Goal: Information Seeking & Learning: Learn about a topic

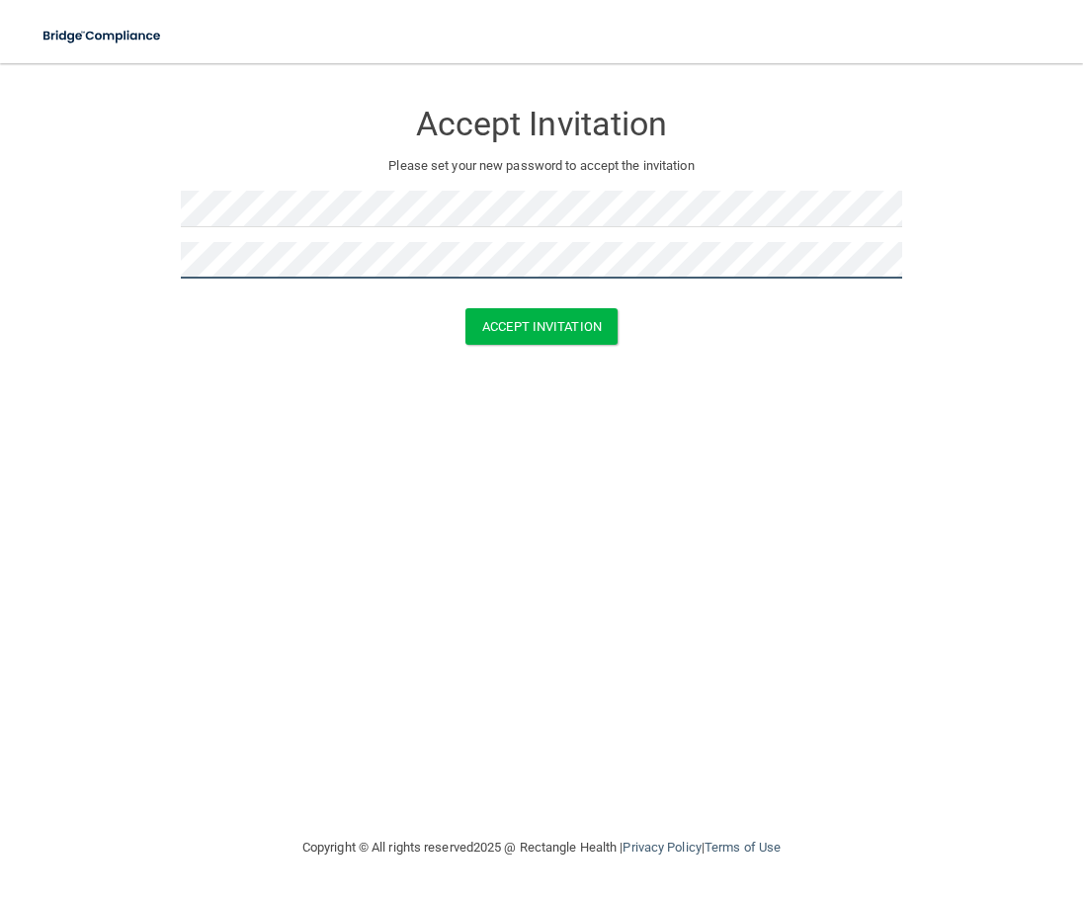
click at [465, 308] on button "Accept Invitation" at bounding box center [541, 326] width 152 height 37
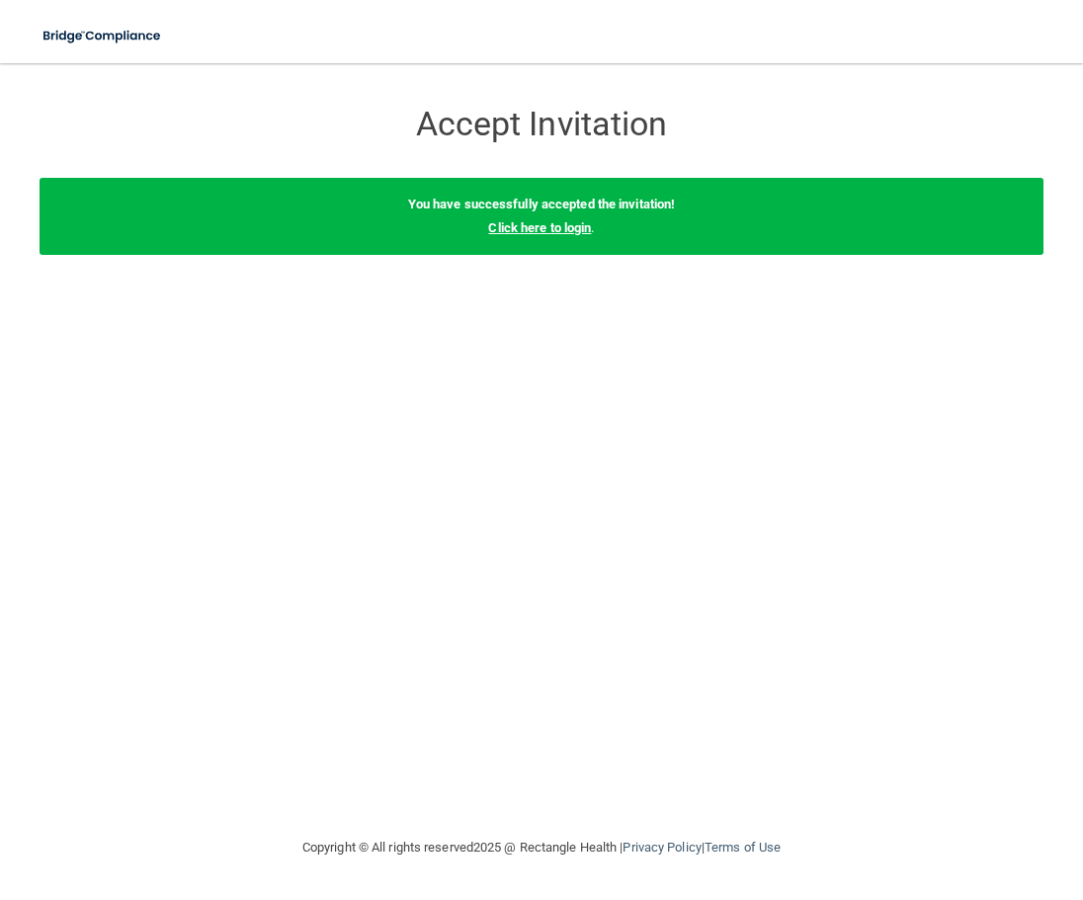
click at [520, 223] on link "Click here to login" at bounding box center [539, 227] width 103 height 15
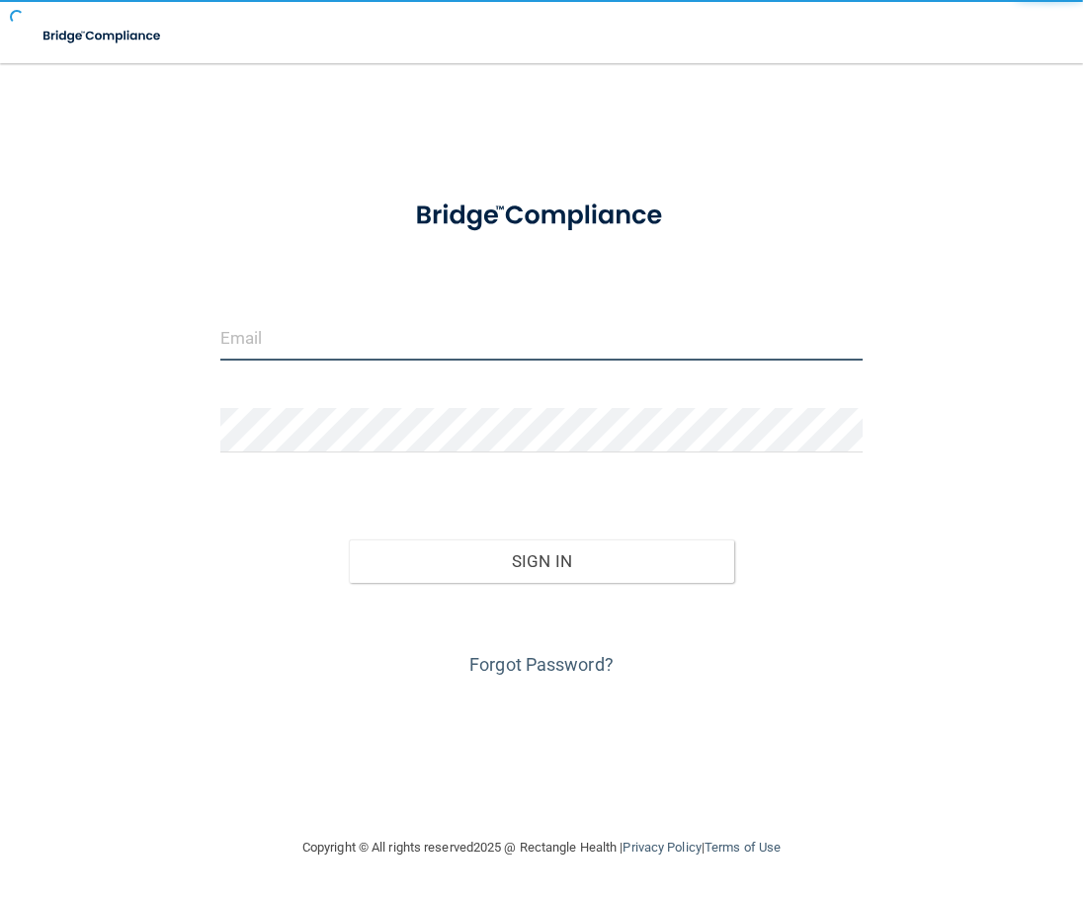
type input "[PERSON_NAME][EMAIL_ADDRESS][PERSON_NAME][DOMAIN_NAME]"
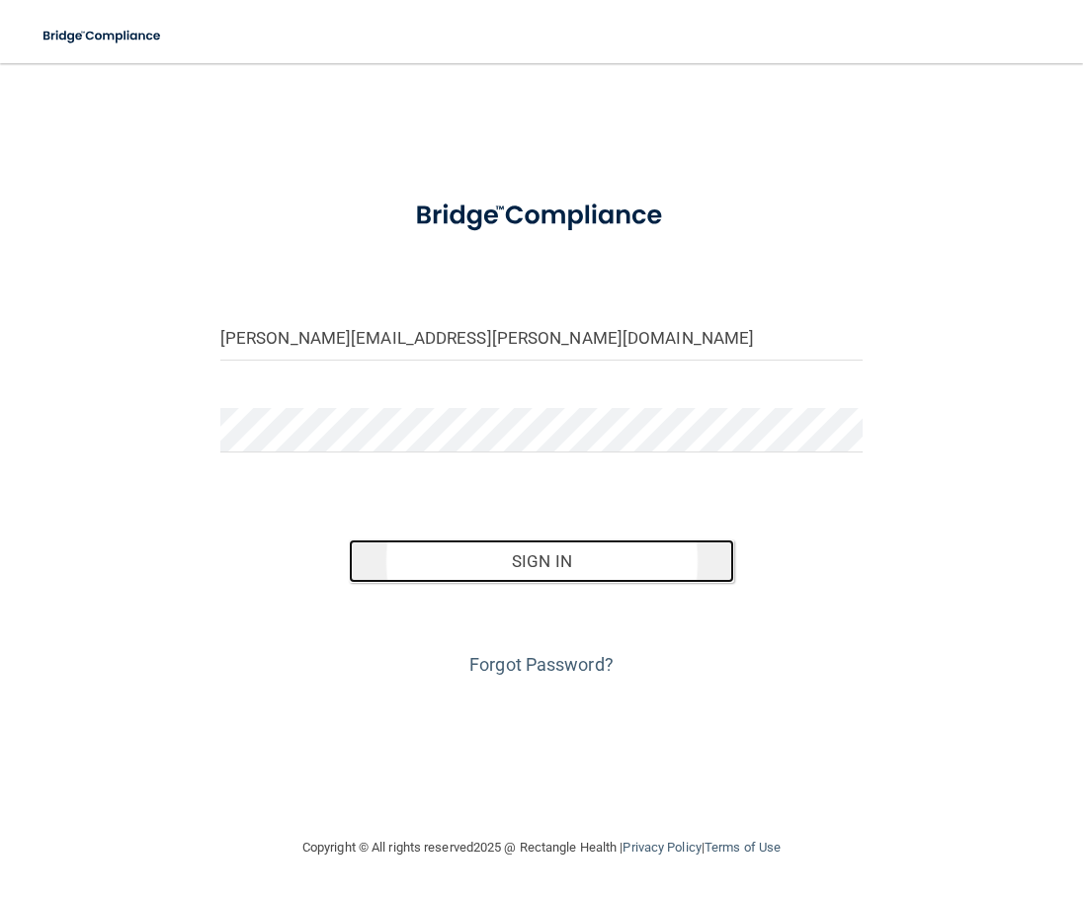
click at [607, 573] on button "Sign In" at bounding box center [541, 560] width 385 height 43
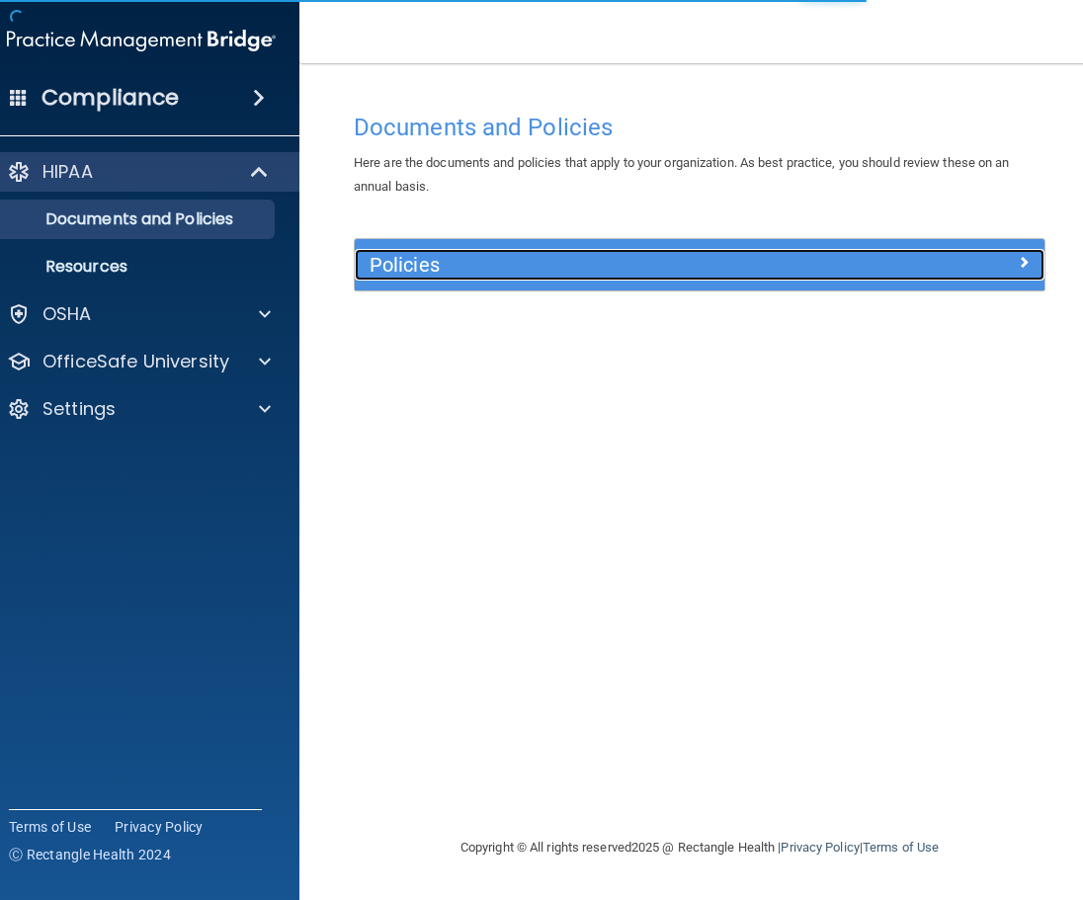
click at [561, 269] on h5 "Policies" at bounding box center [613, 265] width 488 height 22
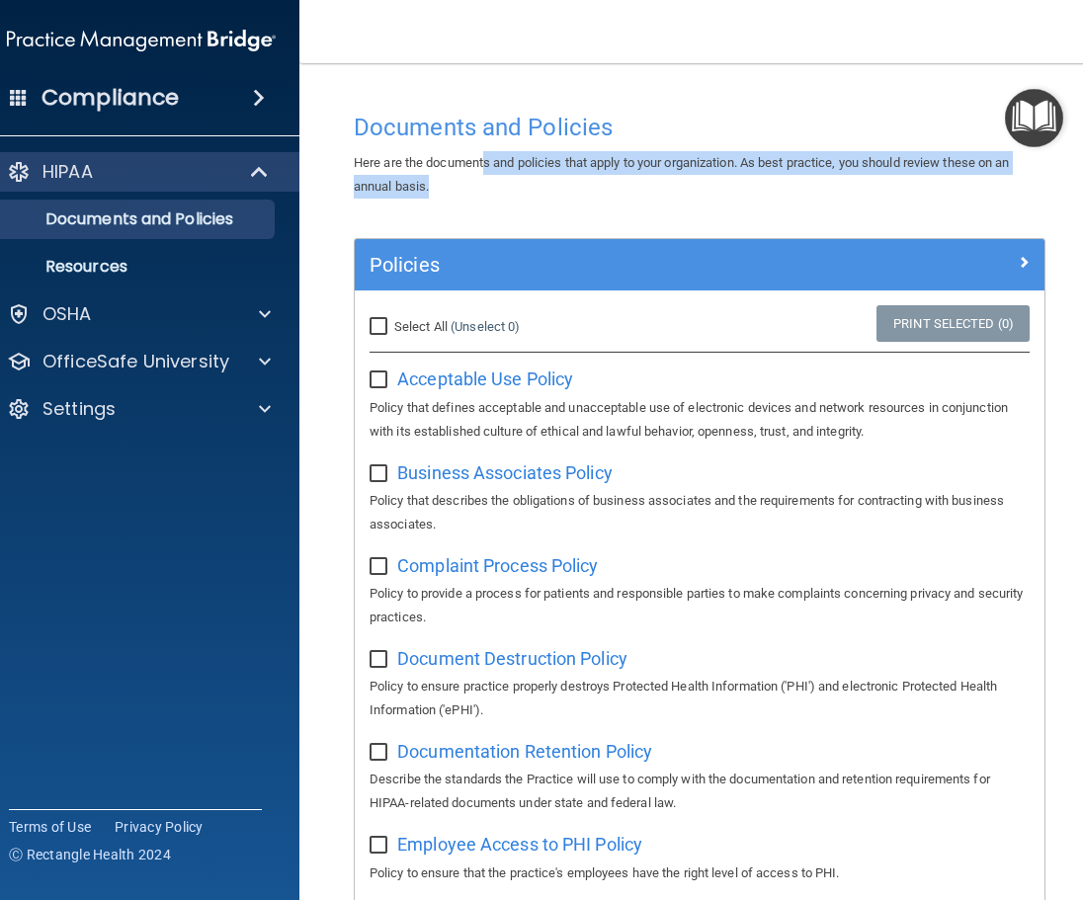
drag, startPoint x: 477, startPoint y: 168, endPoint x: 930, endPoint y: 187, distance: 452.8
click at [930, 187] on div "Here are the documents and policies that apply to your organization. As best pr…" at bounding box center [699, 174] width 721 height 47
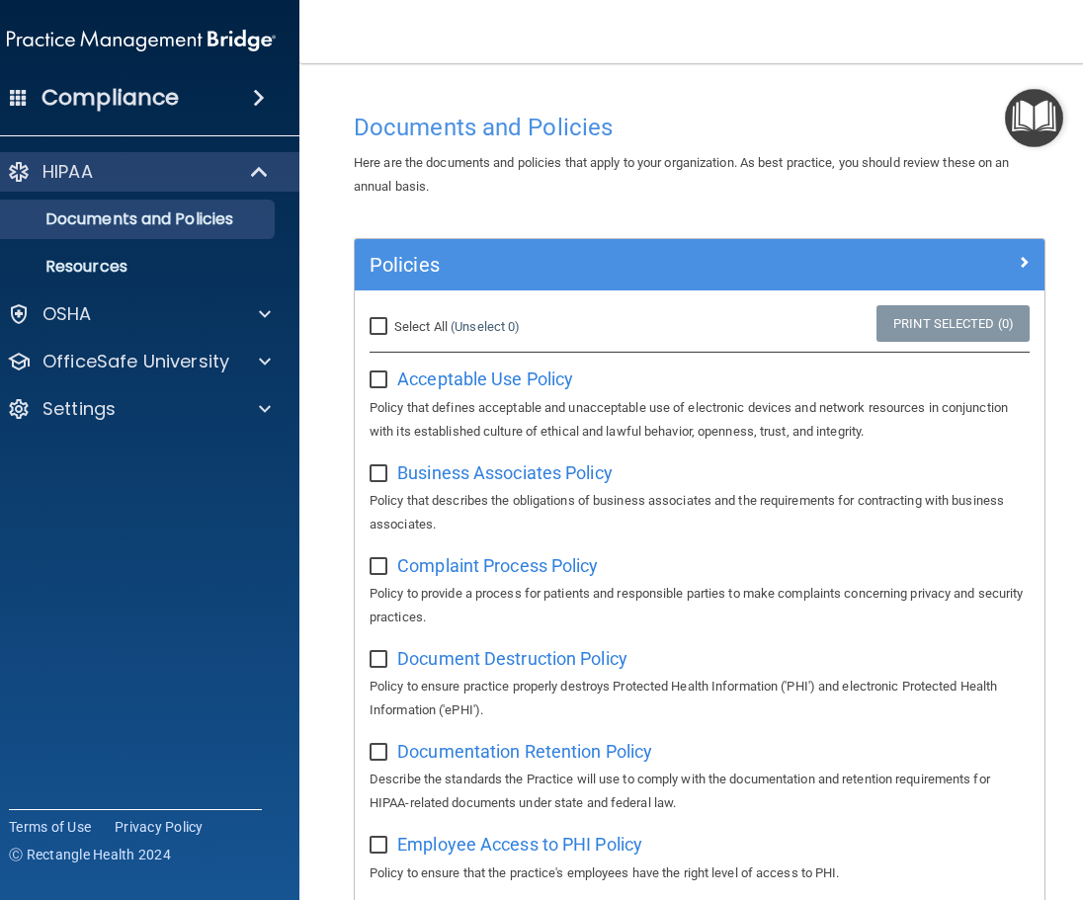
click at [117, 220] on p "Documents and Policies" at bounding box center [131, 219] width 270 height 20
click at [89, 296] on div "OSHA" at bounding box center [141, 314] width 317 height 40
click at [101, 368] on p "OfficeSafe University" at bounding box center [135, 362] width 187 height 24
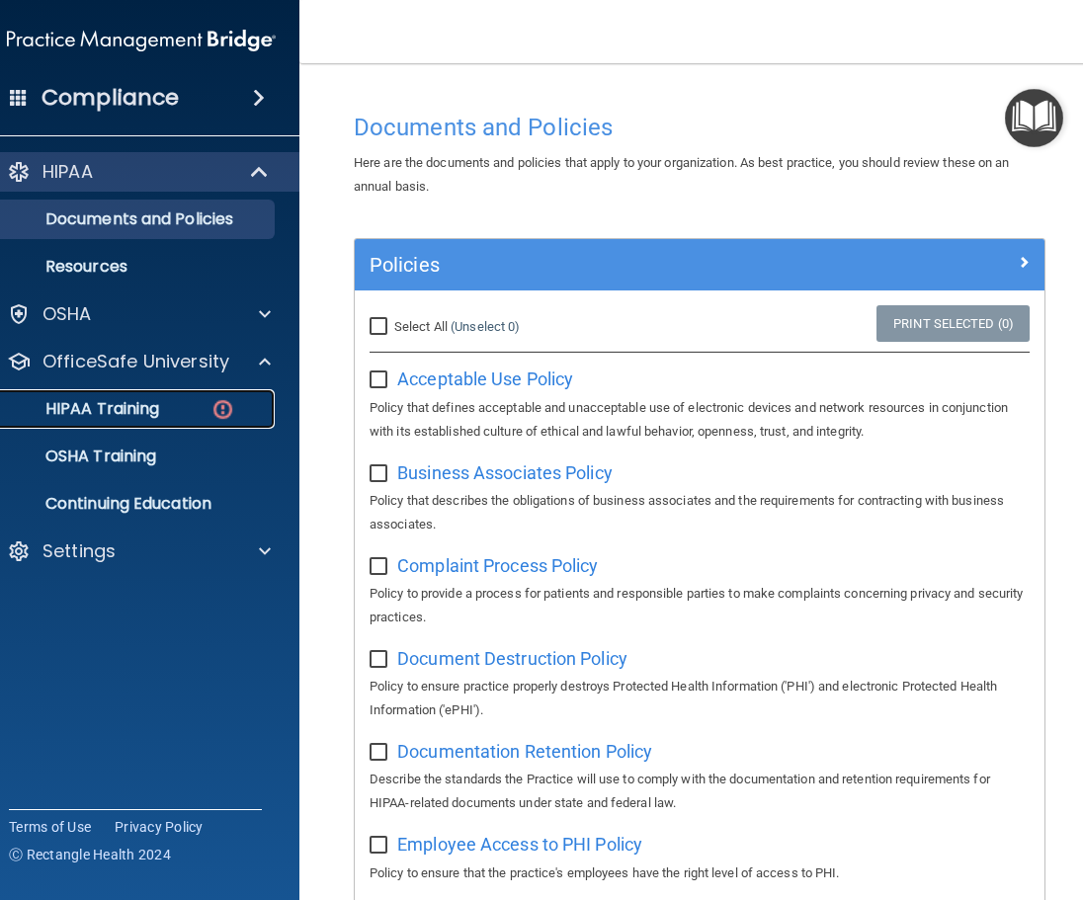
click at [108, 405] on p "HIPAA Training" at bounding box center [77, 409] width 163 height 20
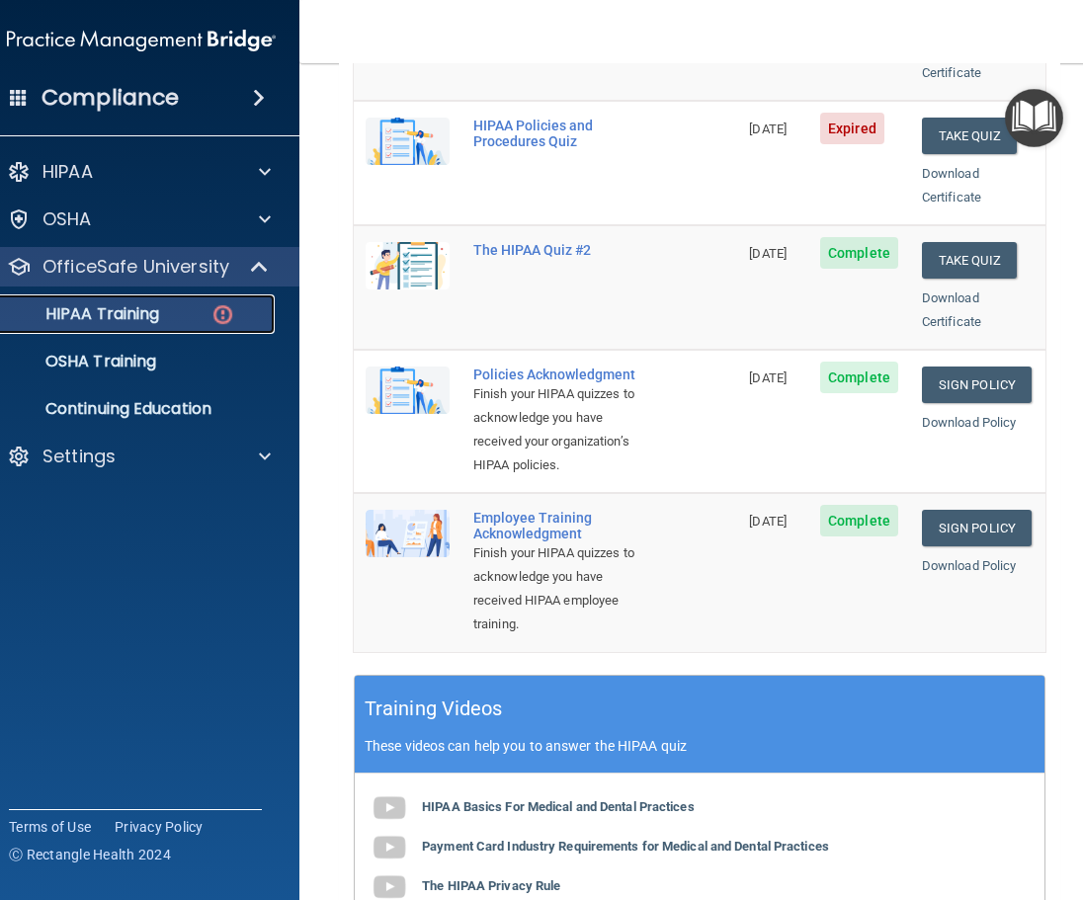
scroll to position [198, 0]
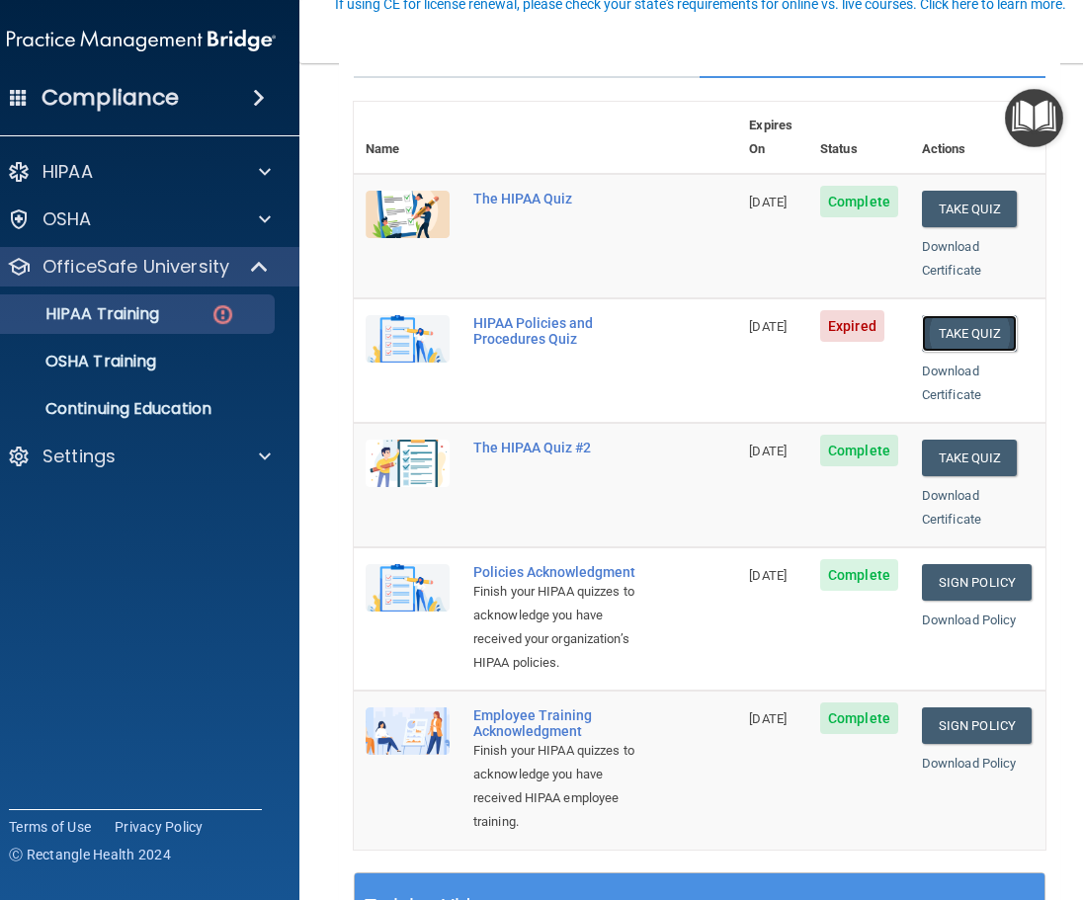
click at [962, 315] on button "Take Quiz" at bounding box center [969, 333] width 95 height 37
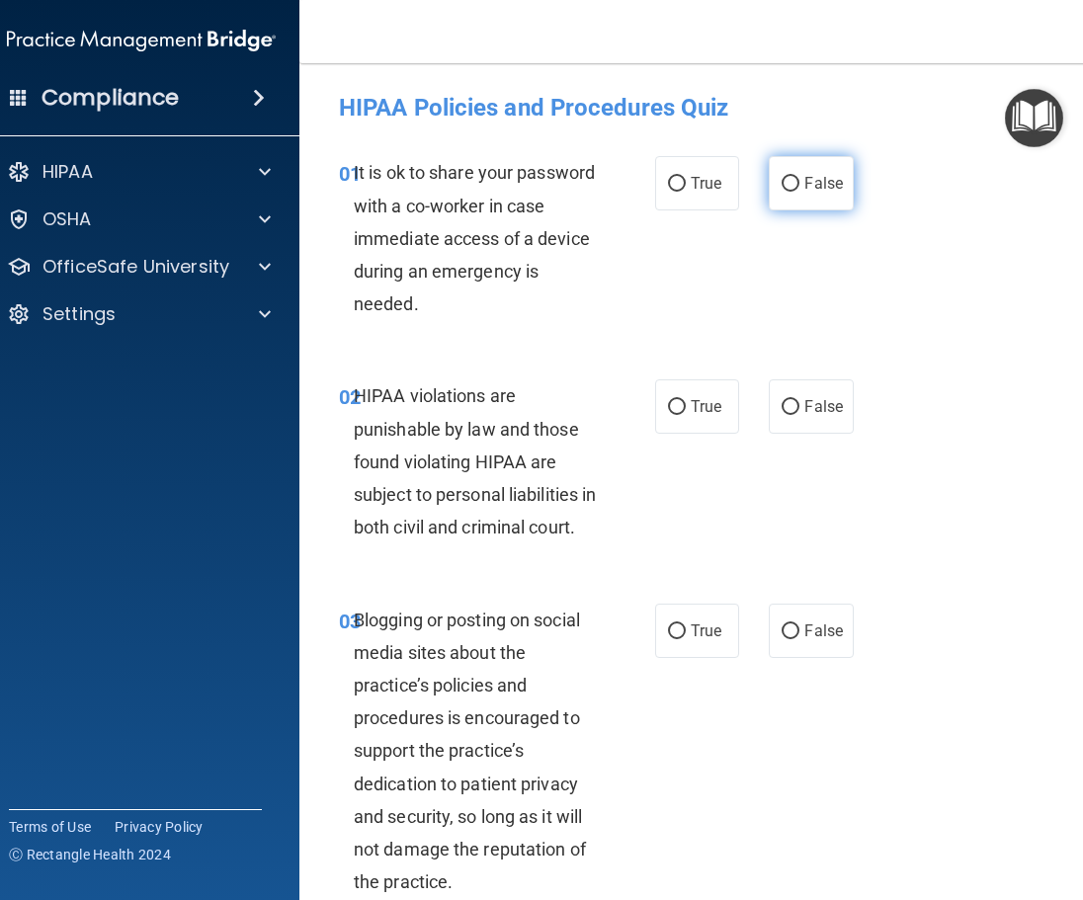
click at [791, 189] on input "False" at bounding box center [790, 184] width 18 height 15
radio input "true"
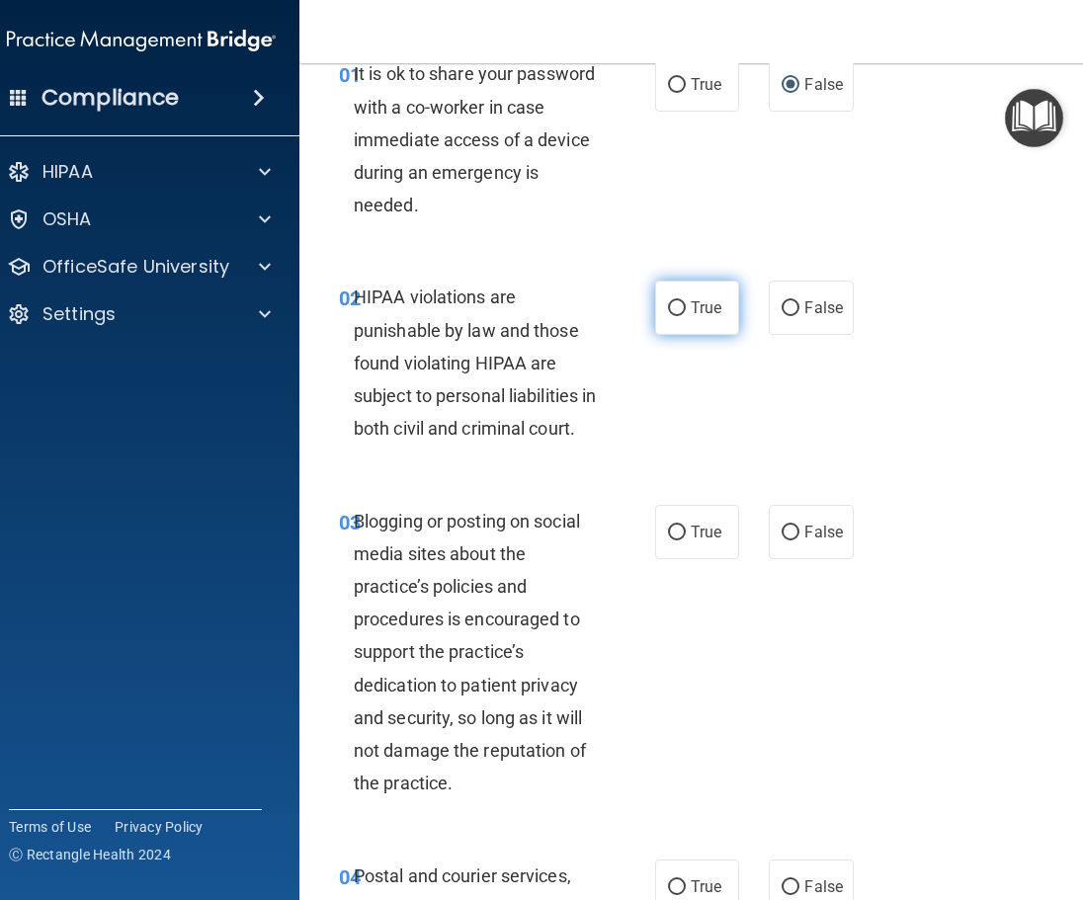
click at [669, 294] on label "True" at bounding box center [697, 308] width 84 height 54
click at [669, 301] on input "True" at bounding box center [677, 308] width 18 height 15
radio input "true"
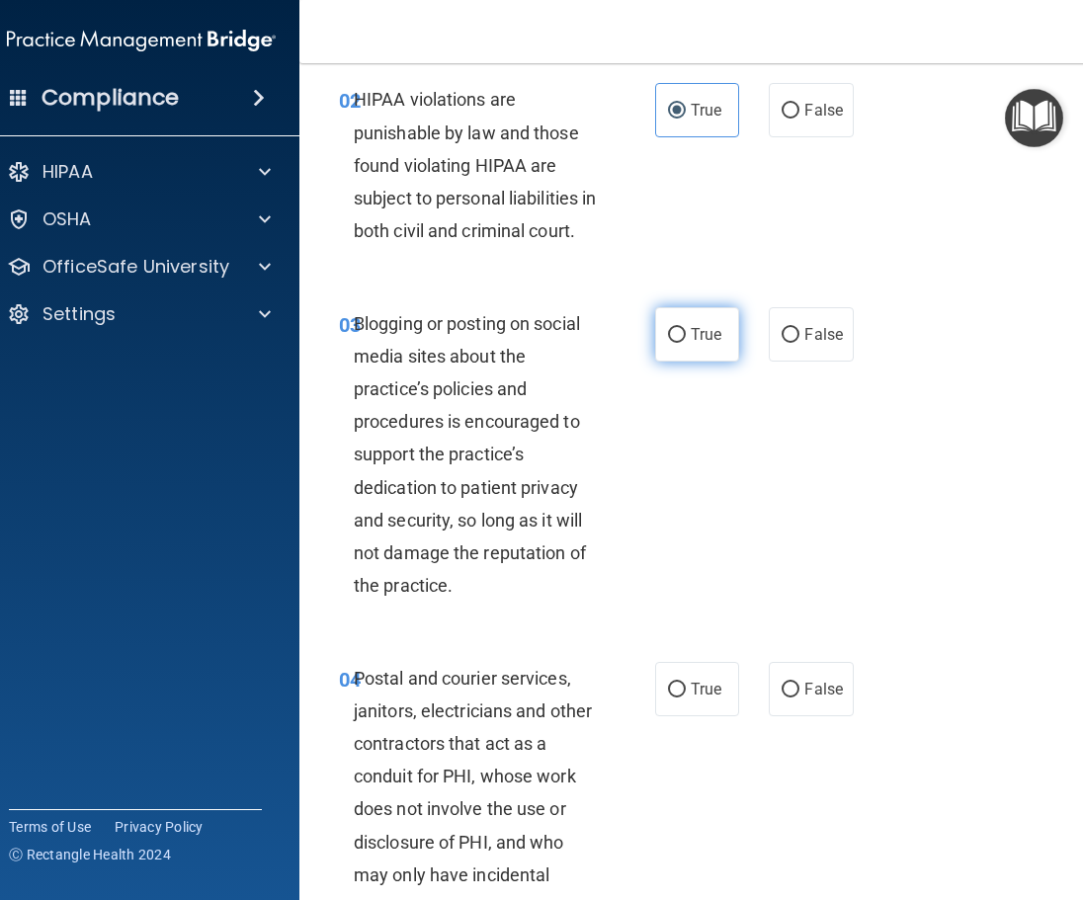
click at [694, 362] on label "True" at bounding box center [697, 334] width 84 height 54
click at [686, 343] on input "True" at bounding box center [677, 335] width 18 height 15
radio input "true"
click at [877, 556] on div "03 Blogging or posting on social media sites about the practice’s policies and …" at bounding box center [699, 460] width 751 height 355
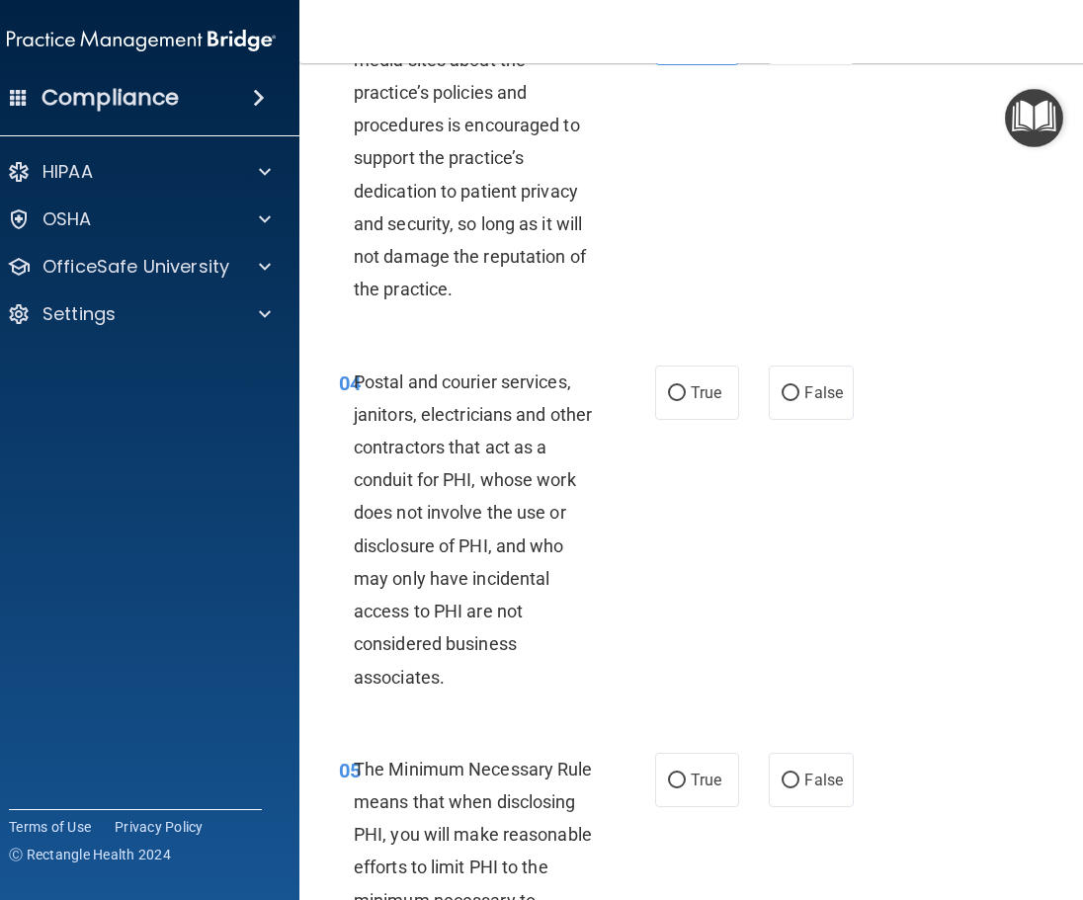
scroll to position [691, 0]
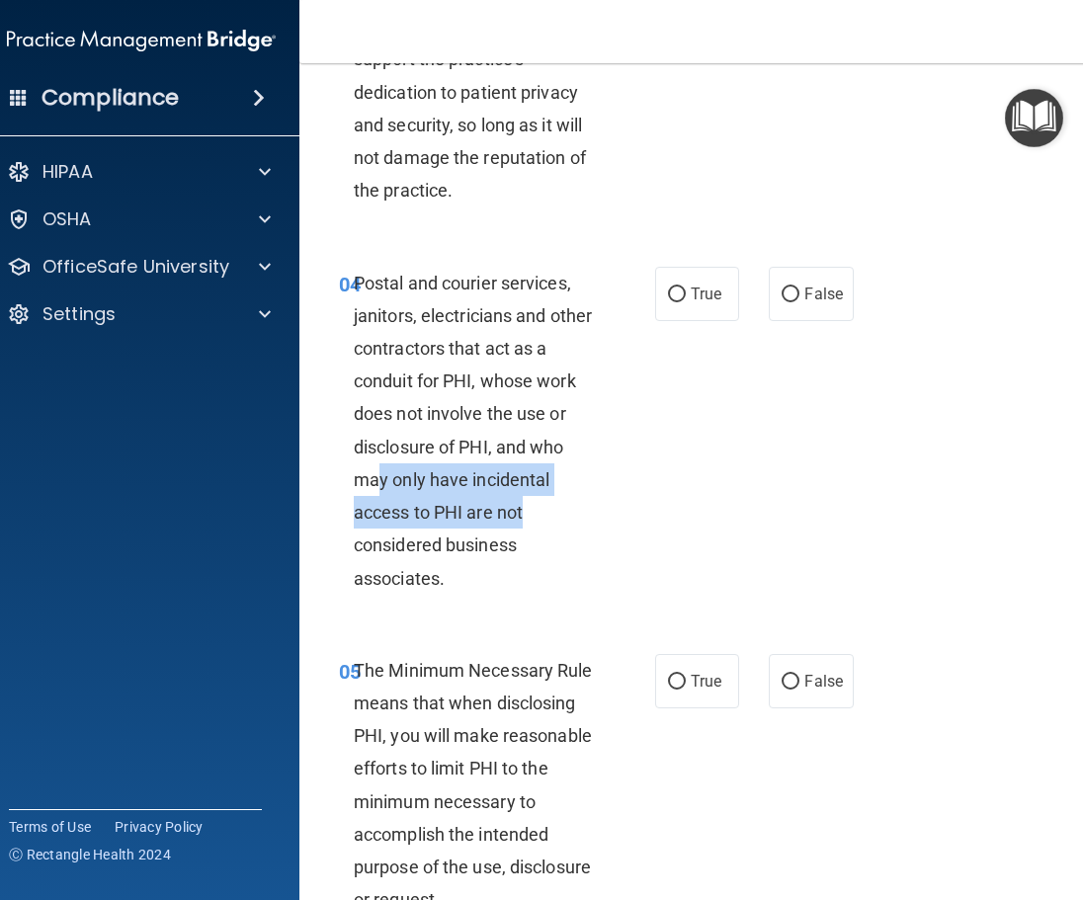
drag, startPoint x: 372, startPoint y: 519, endPoint x: 534, endPoint y: 548, distance: 164.7
click at [534, 548] on div "Postal and courier services, janitors, electricians and other contractors that …" at bounding box center [484, 431] width 260 height 328
click at [616, 507] on div "04 Postal and courier services, janitors, electricians and other contractors th…" at bounding box center [496, 436] width 375 height 338
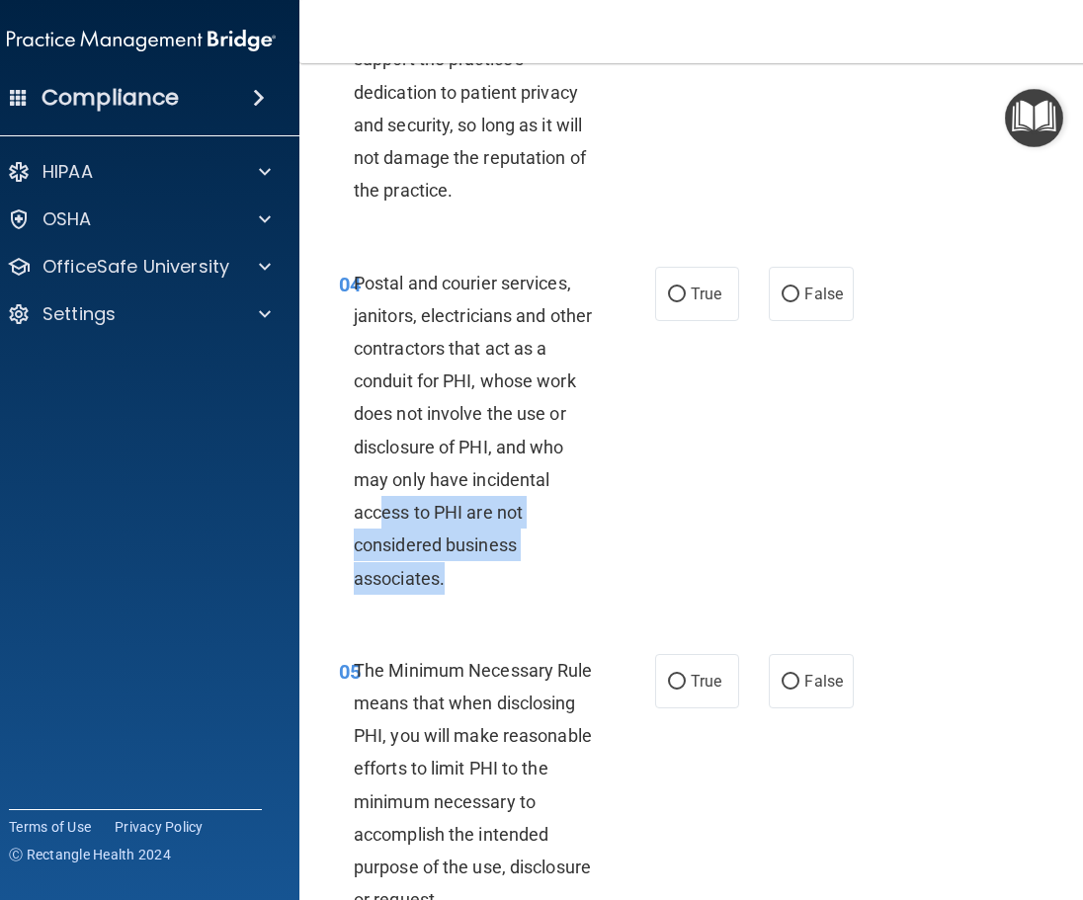
drag, startPoint x: 375, startPoint y: 549, endPoint x: 510, endPoint y: 607, distance: 146.0
click at [510, 595] on div "Postal and courier services, janitors, electricians and other contractors that …" at bounding box center [484, 431] width 260 height 328
click at [512, 595] on div "Postal and courier services, janitors, electricians and other contractors that …" at bounding box center [484, 431] width 260 height 328
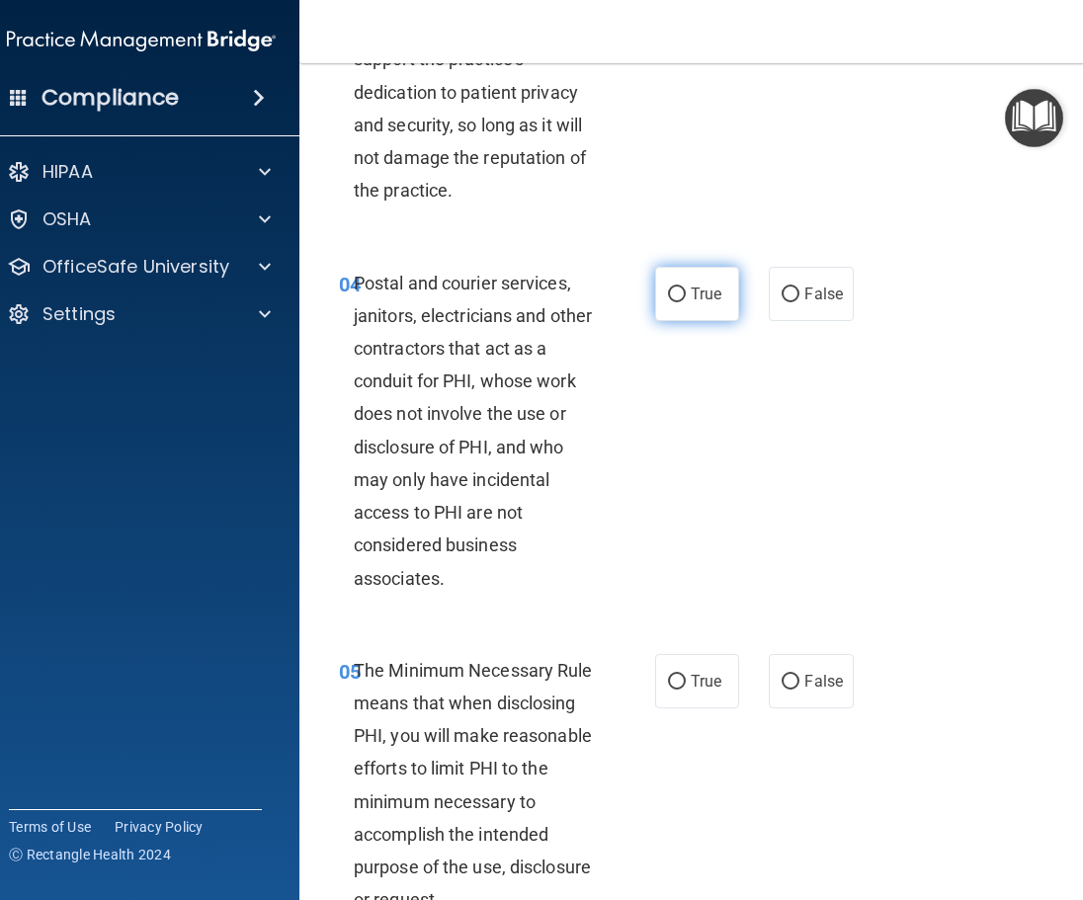
click at [697, 303] on span "True" at bounding box center [705, 293] width 31 height 19
click at [686, 302] on input "True" at bounding box center [677, 294] width 18 height 15
radio input "true"
click at [836, 540] on div "04 Postal and courier services, janitors, electricians and other contractors th…" at bounding box center [699, 435] width 751 height 387
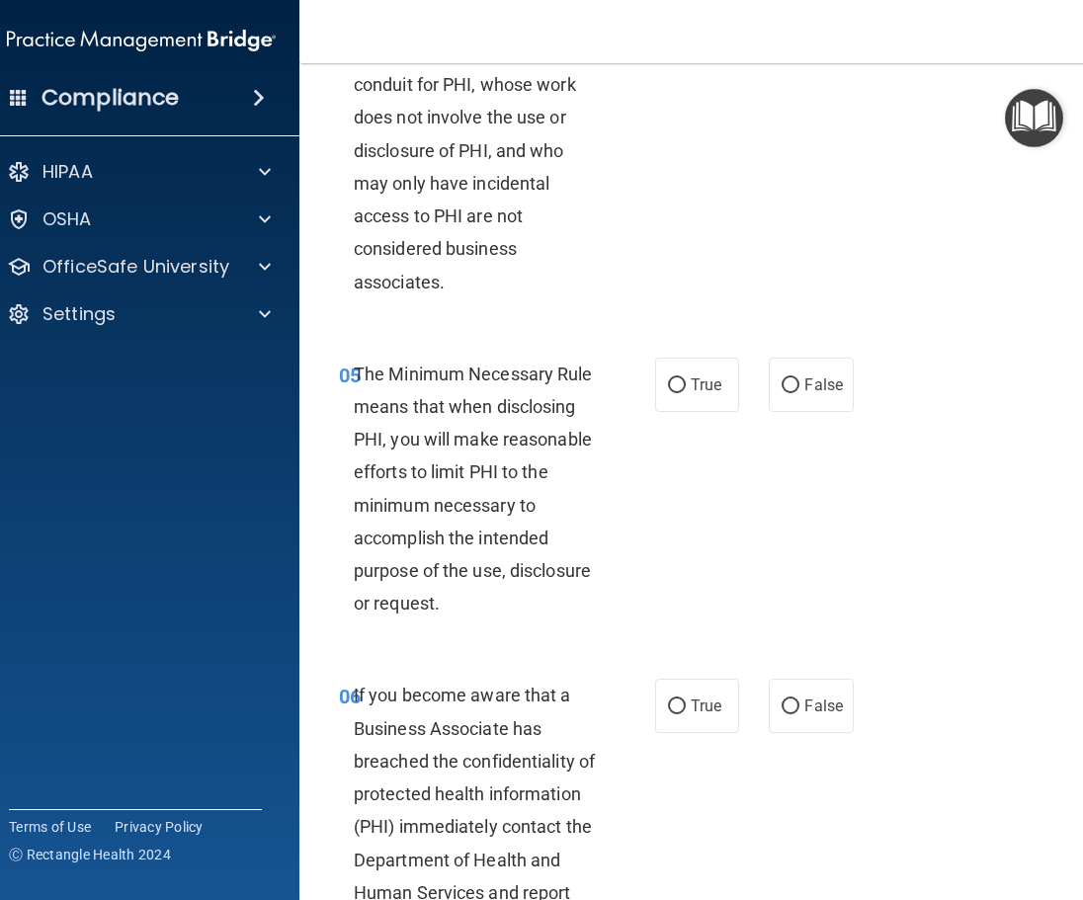
scroll to position [1087, 0]
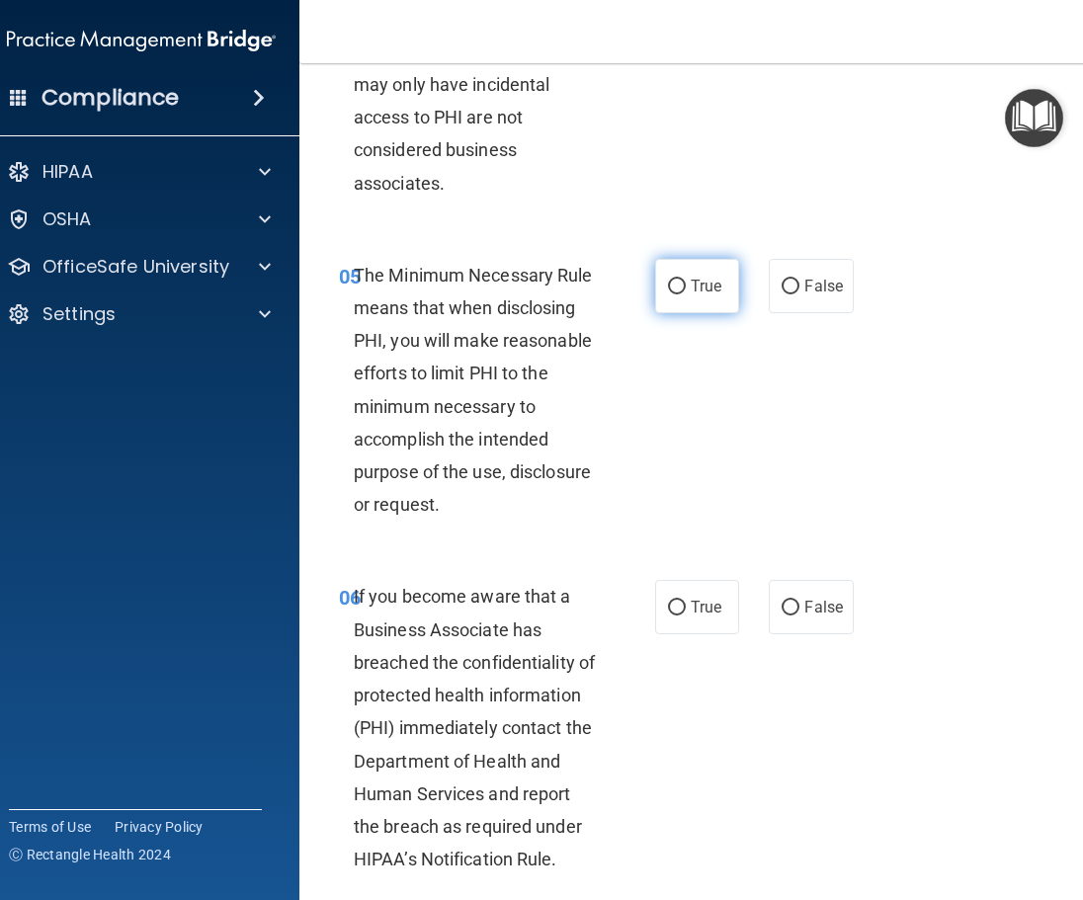
click at [690, 295] on span "True" at bounding box center [705, 286] width 31 height 19
click at [684, 294] on input "True" at bounding box center [677, 287] width 18 height 15
radio input "true"
click at [690, 616] on span "True" at bounding box center [705, 607] width 31 height 19
click at [686, 615] on input "True" at bounding box center [677, 608] width 18 height 15
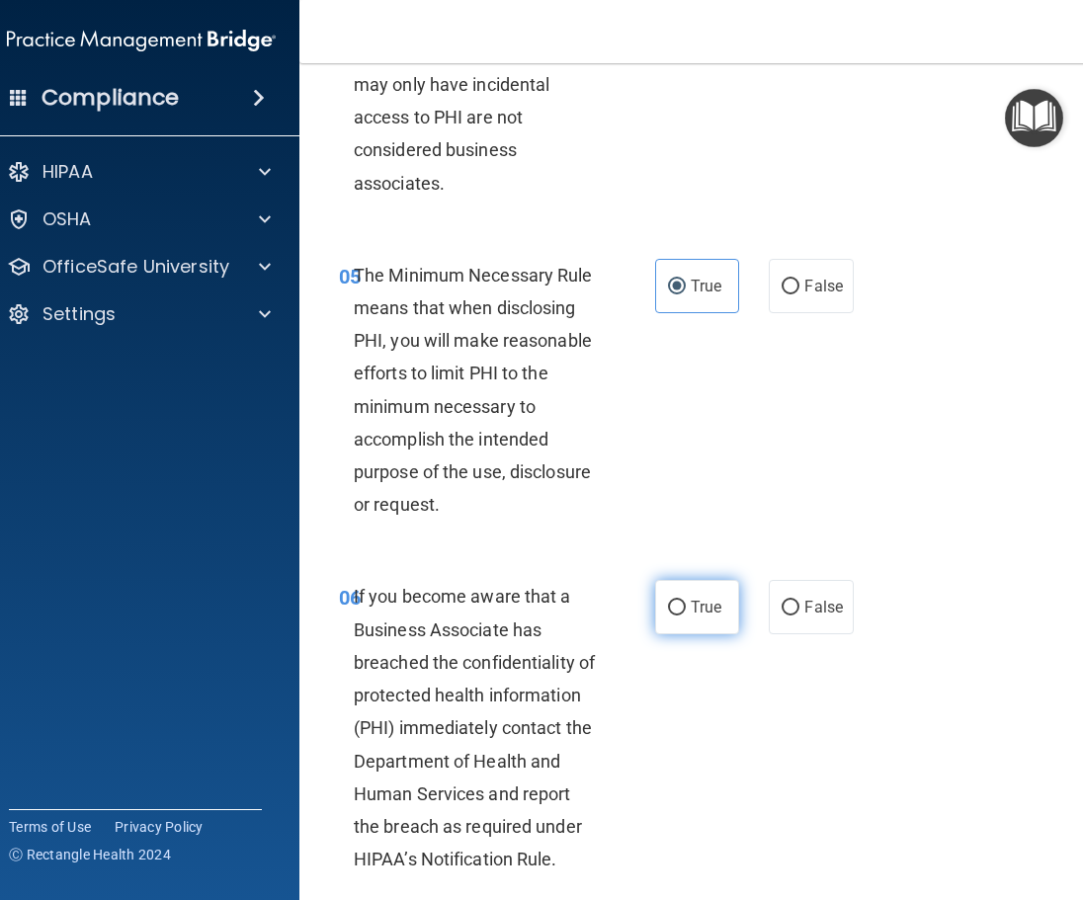
radio input "true"
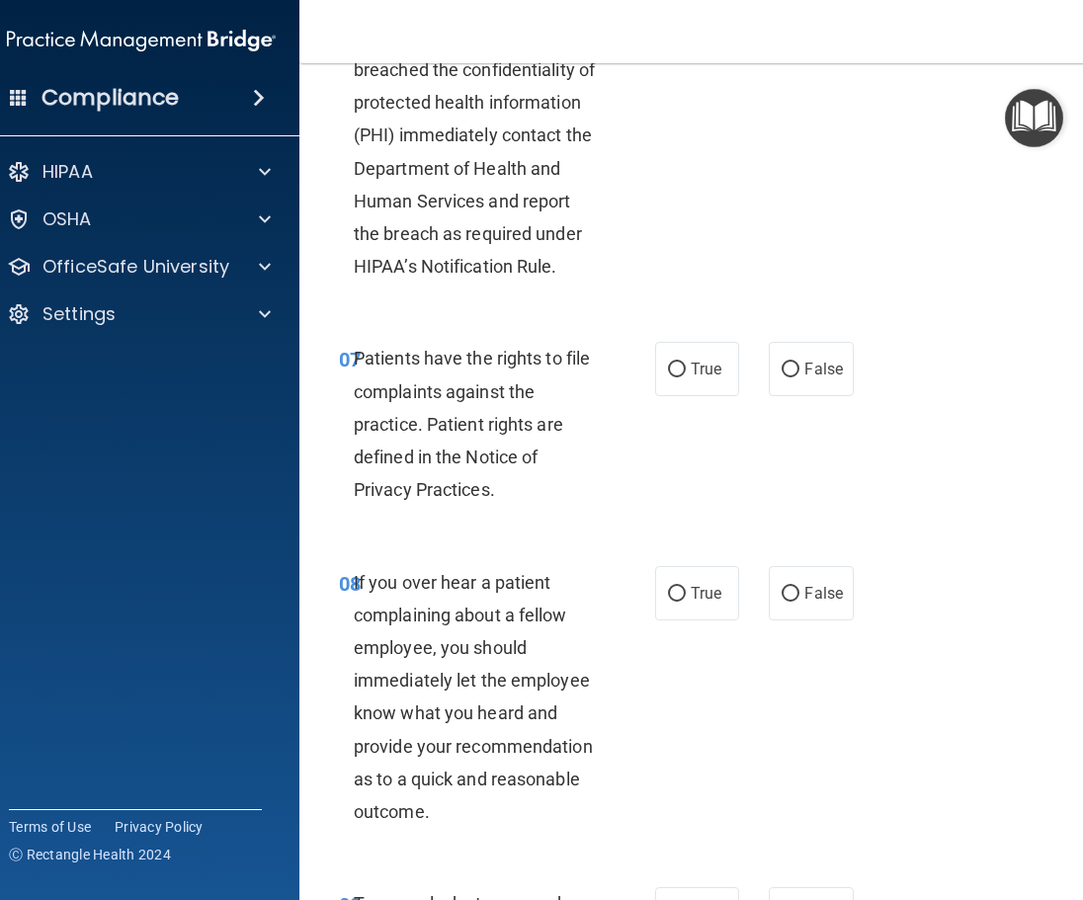
scroll to position [1778, 0]
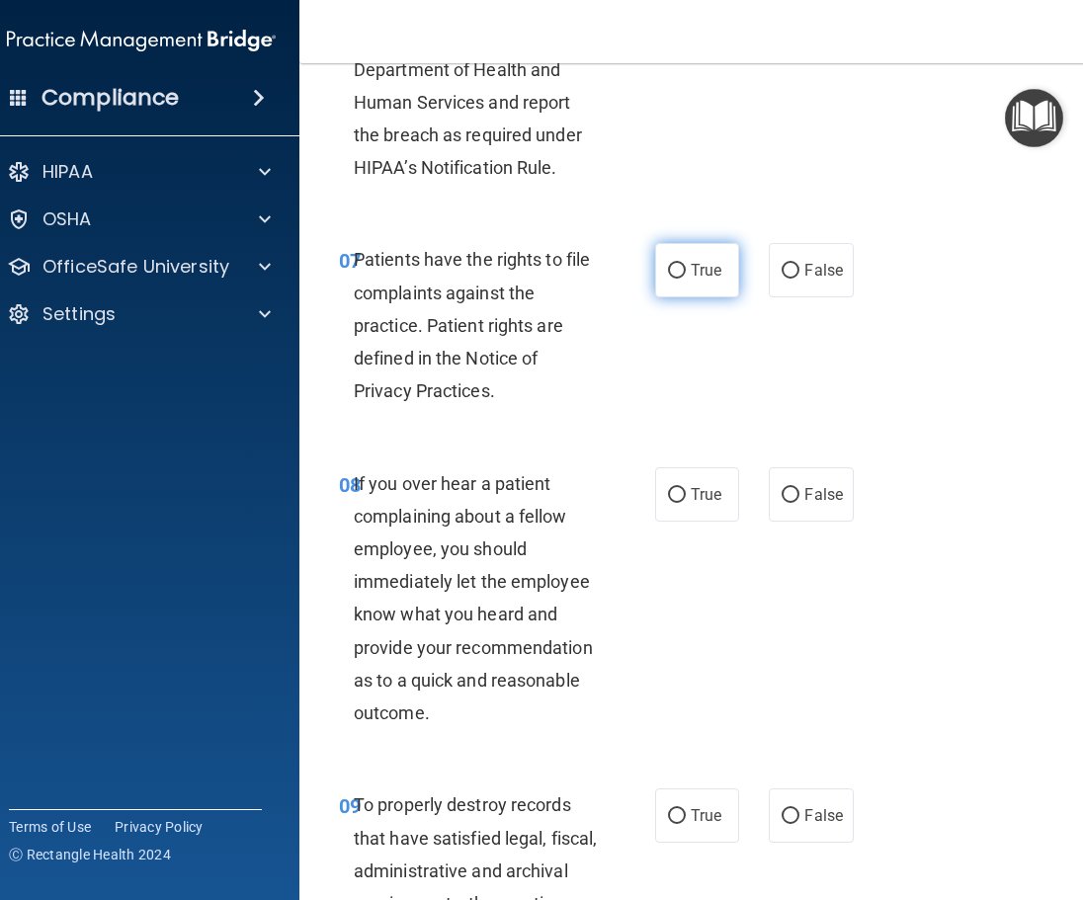
click at [696, 280] on span "True" at bounding box center [705, 270] width 31 height 19
click at [686, 279] on input "True" at bounding box center [677, 271] width 18 height 15
radio input "true"
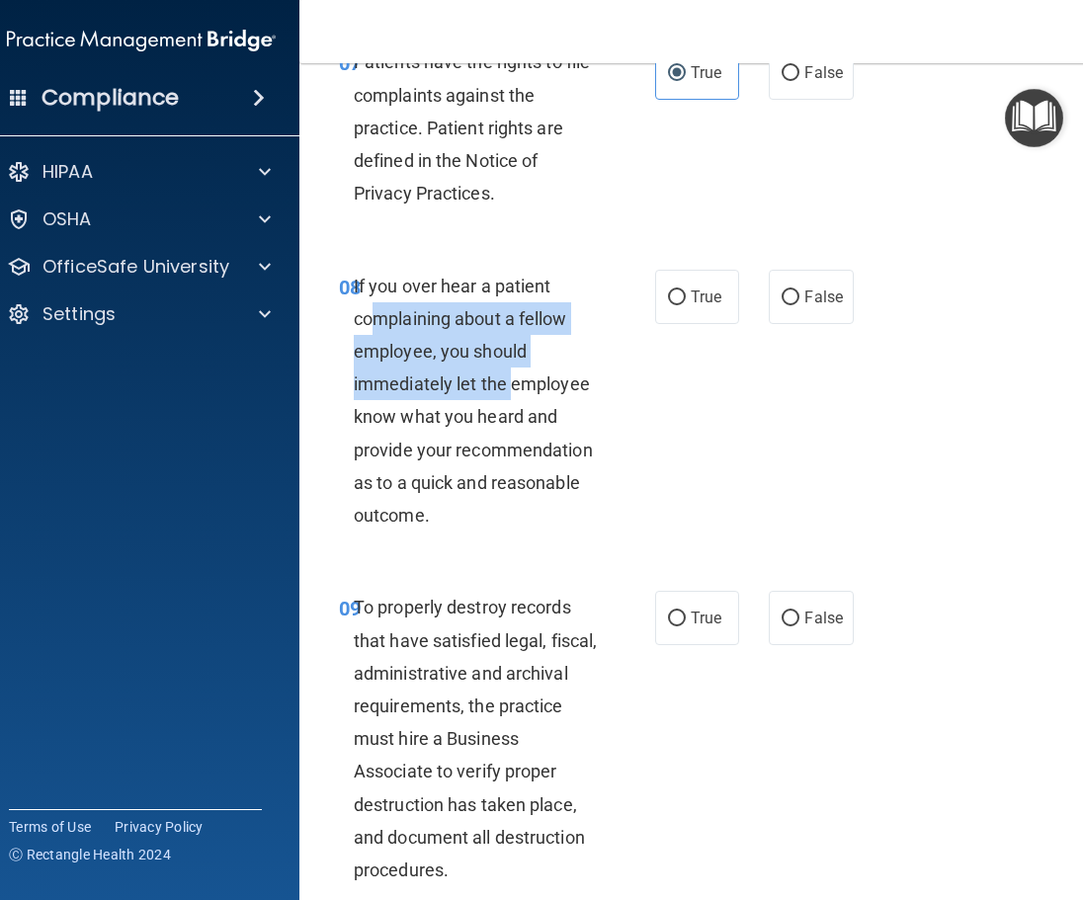
drag, startPoint x: 362, startPoint y: 355, endPoint x: 501, endPoint y: 402, distance: 147.1
click at [501, 402] on div "If you over hear a patient complaining about a fellow employee, you should imme…" at bounding box center [484, 401] width 260 height 263
click at [454, 427] on span "If you over hear a patient complaining about a fellow employee, you should imme…" at bounding box center [473, 401] width 239 height 251
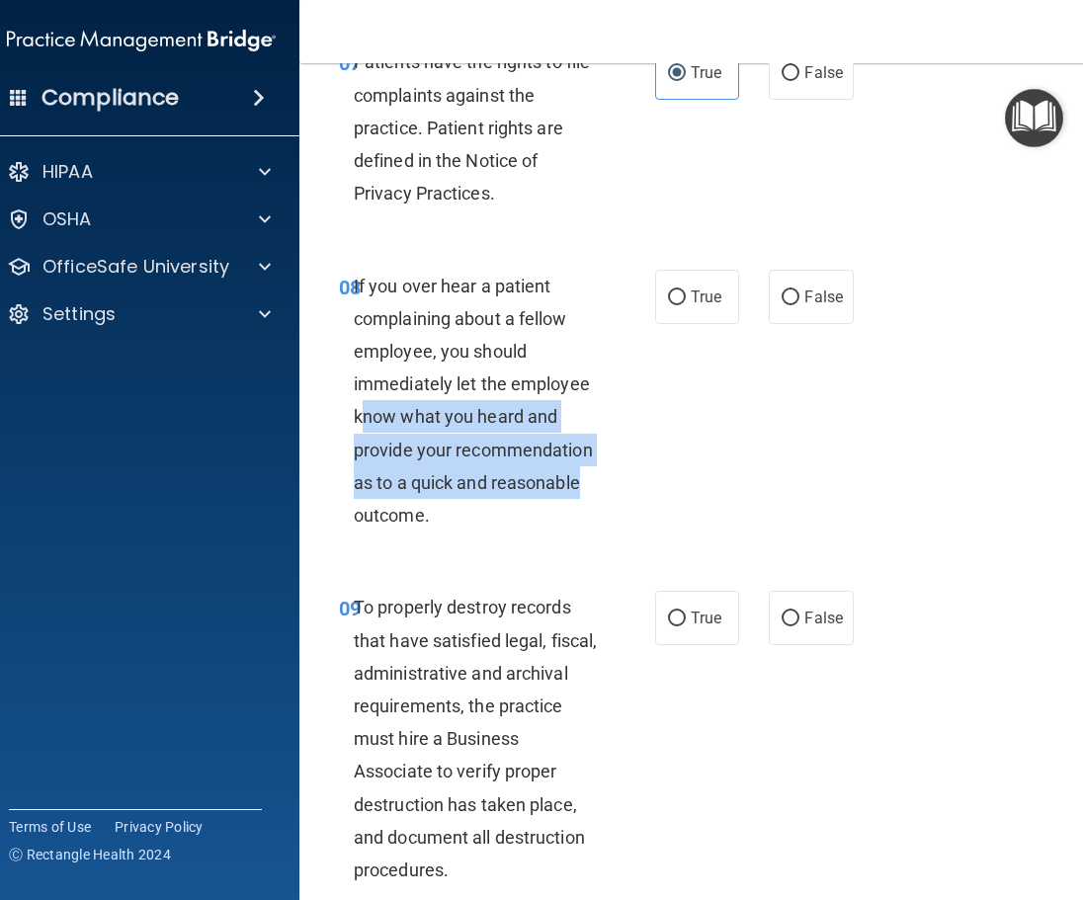
drag, startPoint x: 355, startPoint y: 446, endPoint x: 525, endPoint y: 562, distance: 206.0
click at [577, 507] on div "If you over hear a patient complaining about a fellow employee, you should imme…" at bounding box center [484, 401] width 260 height 263
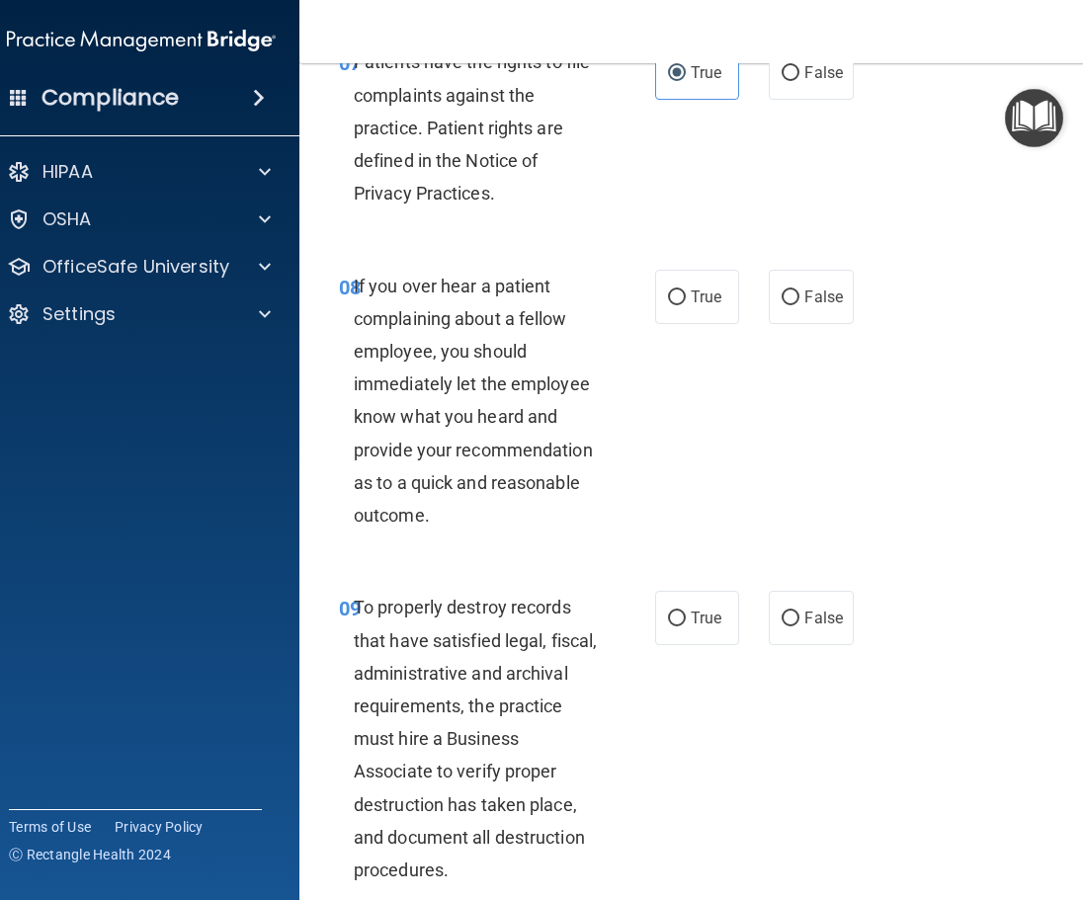
click at [525, 532] on div "If you over hear a patient complaining about a fellow employee, you should imme…" at bounding box center [484, 401] width 260 height 263
click at [793, 324] on label "False" at bounding box center [811, 297] width 84 height 54
click at [793, 305] on input "False" at bounding box center [790, 297] width 18 height 15
radio input "true"
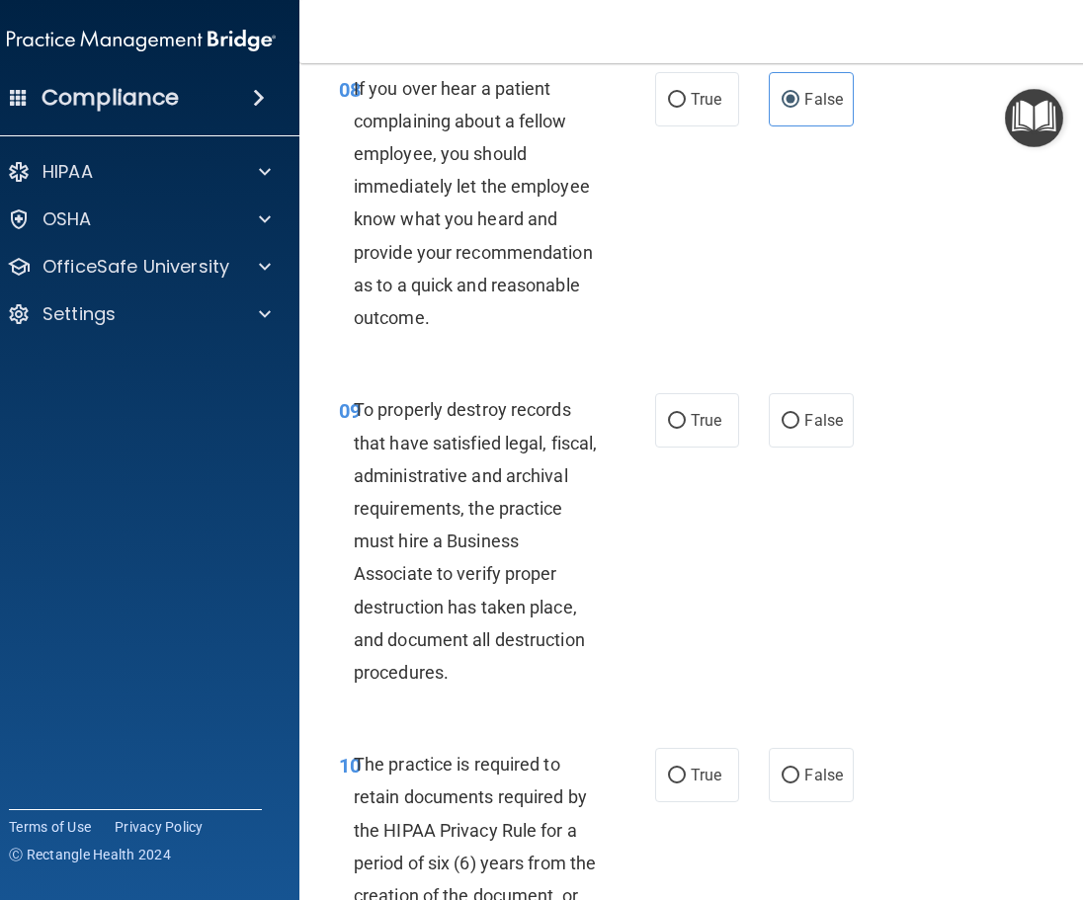
scroll to position [2371, 0]
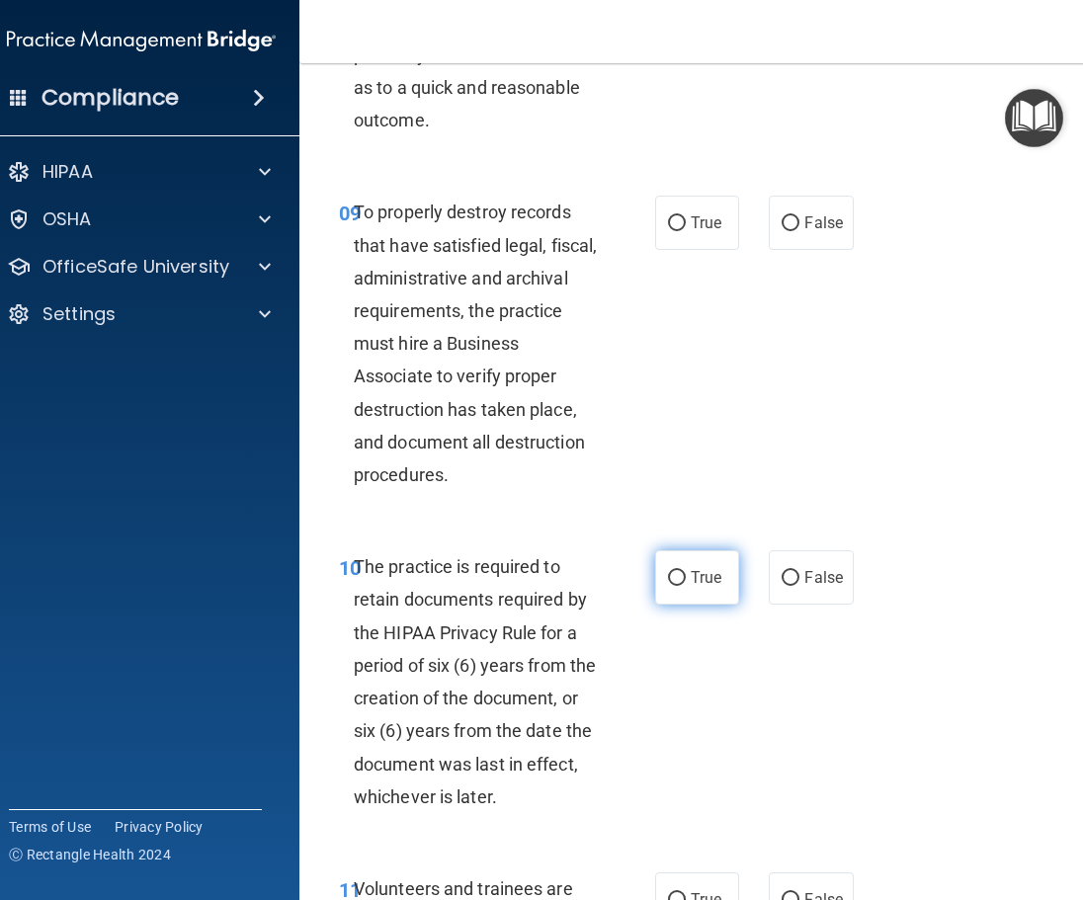
click at [706, 605] on label "True" at bounding box center [697, 577] width 84 height 54
click at [686, 586] on input "True" at bounding box center [677, 578] width 18 height 15
radio input "true"
click at [694, 232] on span "True" at bounding box center [705, 222] width 31 height 19
click at [686, 231] on input "True" at bounding box center [677, 223] width 18 height 15
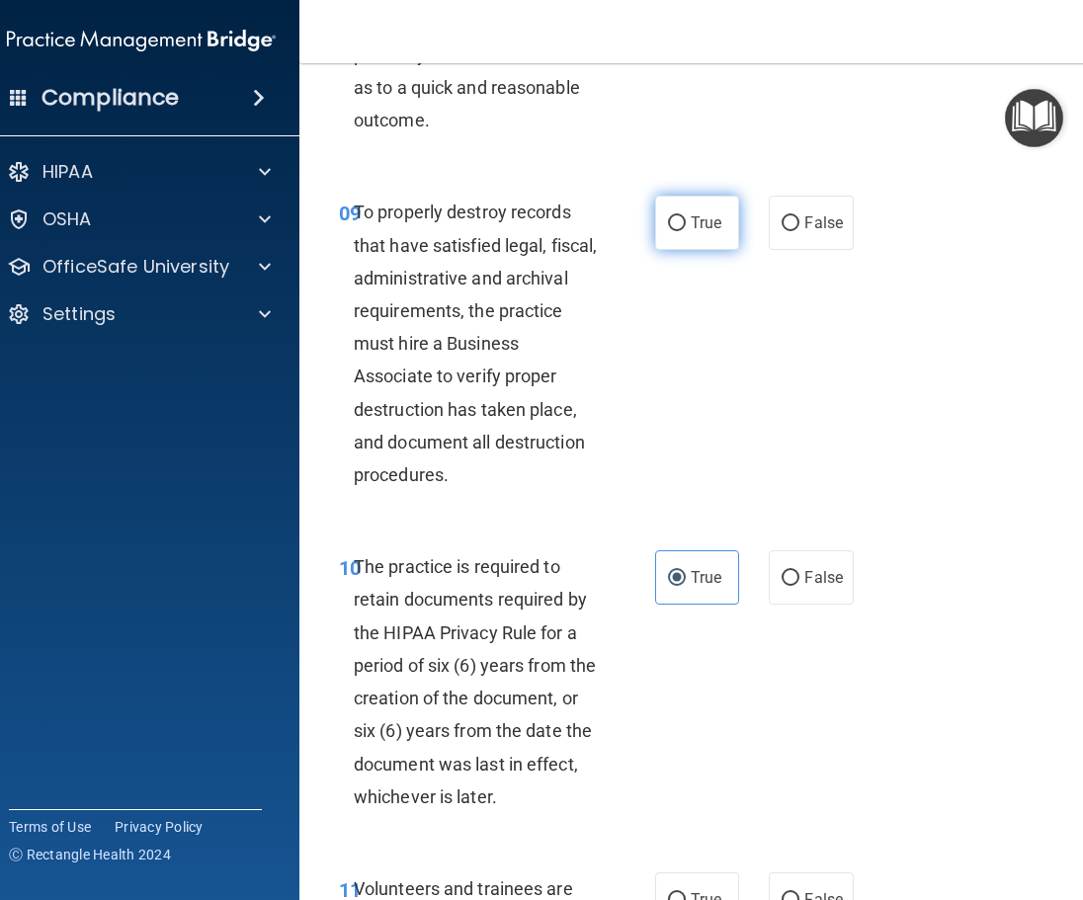
radio input "true"
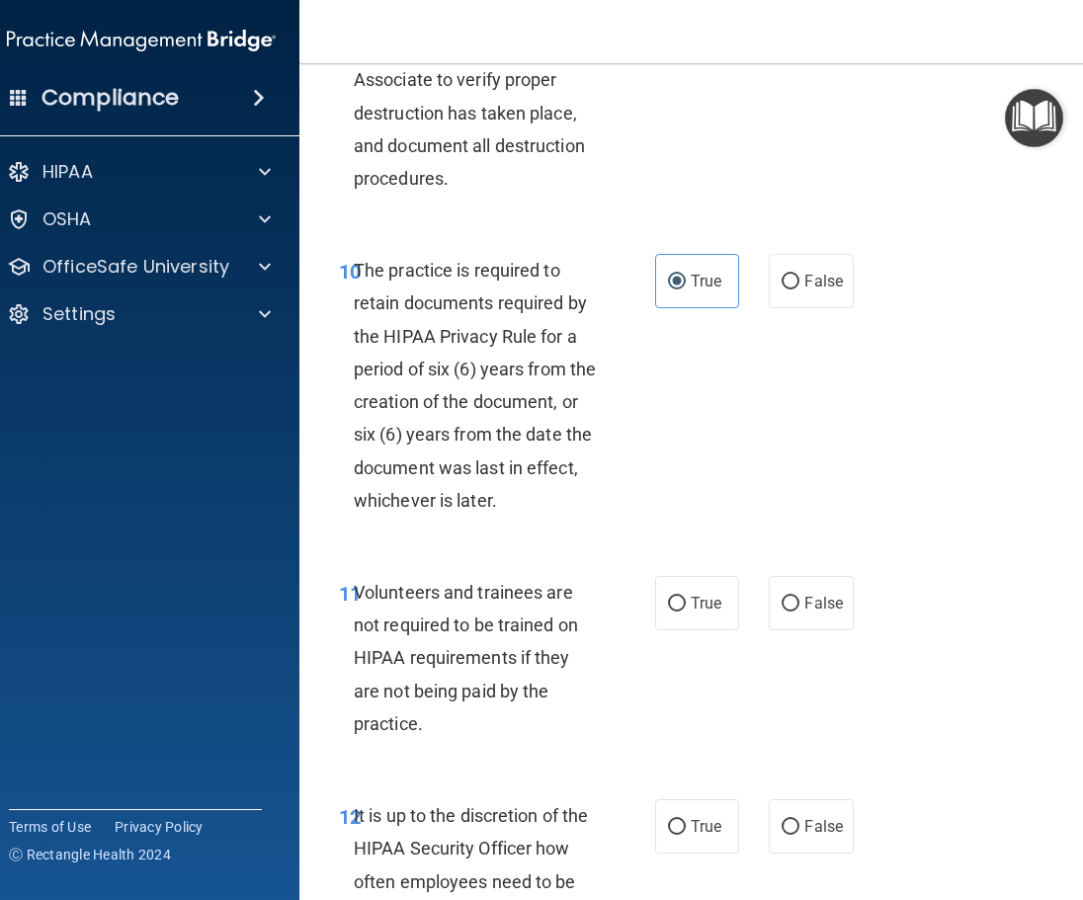
scroll to position [2865, 0]
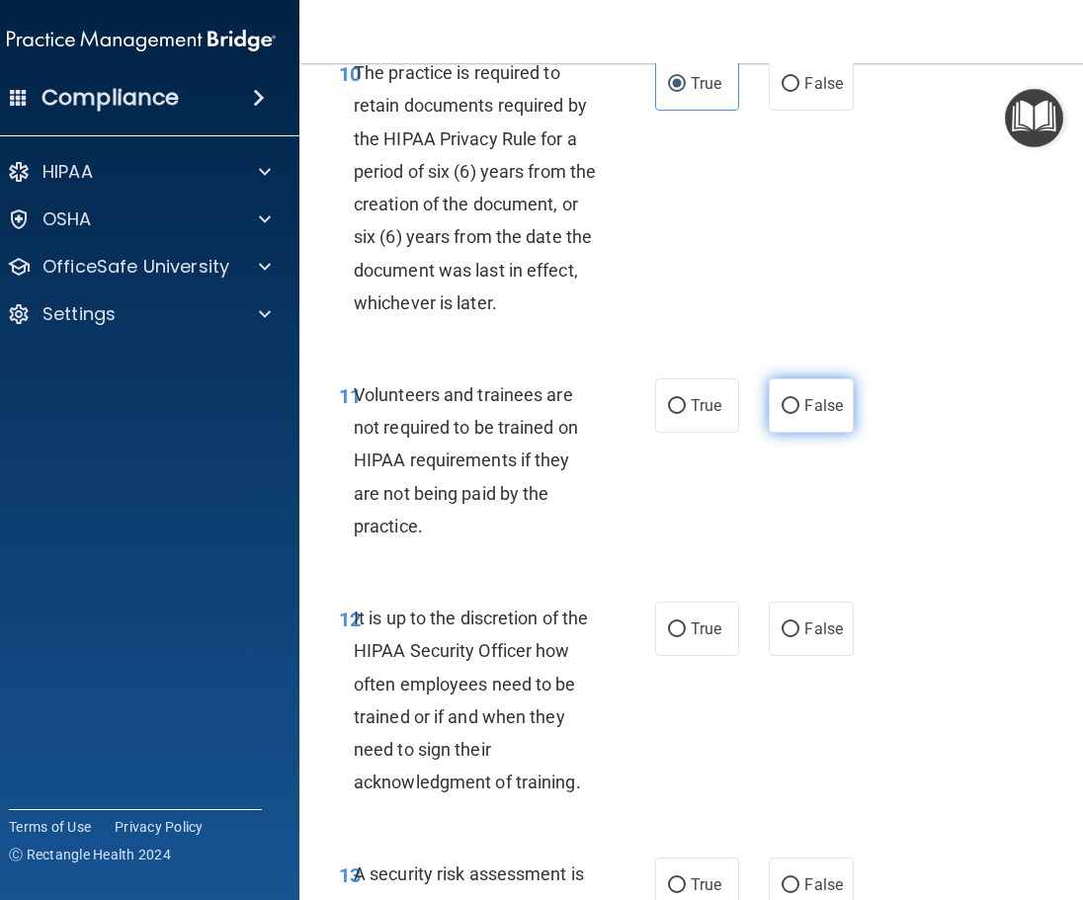
click at [813, 415] on span "False" at bounding box center [823, 405] width 39 height 19
click at [799, 414] on input "False" at bounding box center [790, 406] width 18 height 15
radio input "true"
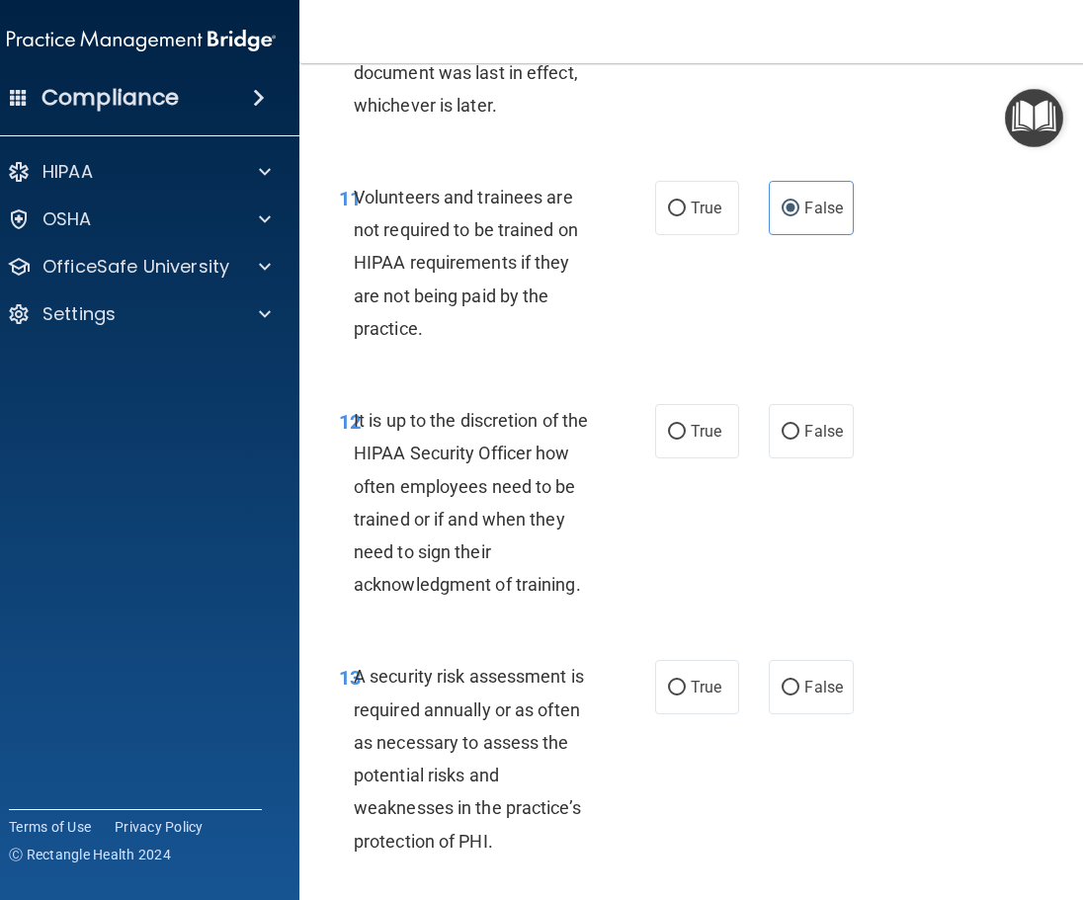
scroll to position [3161, 0]
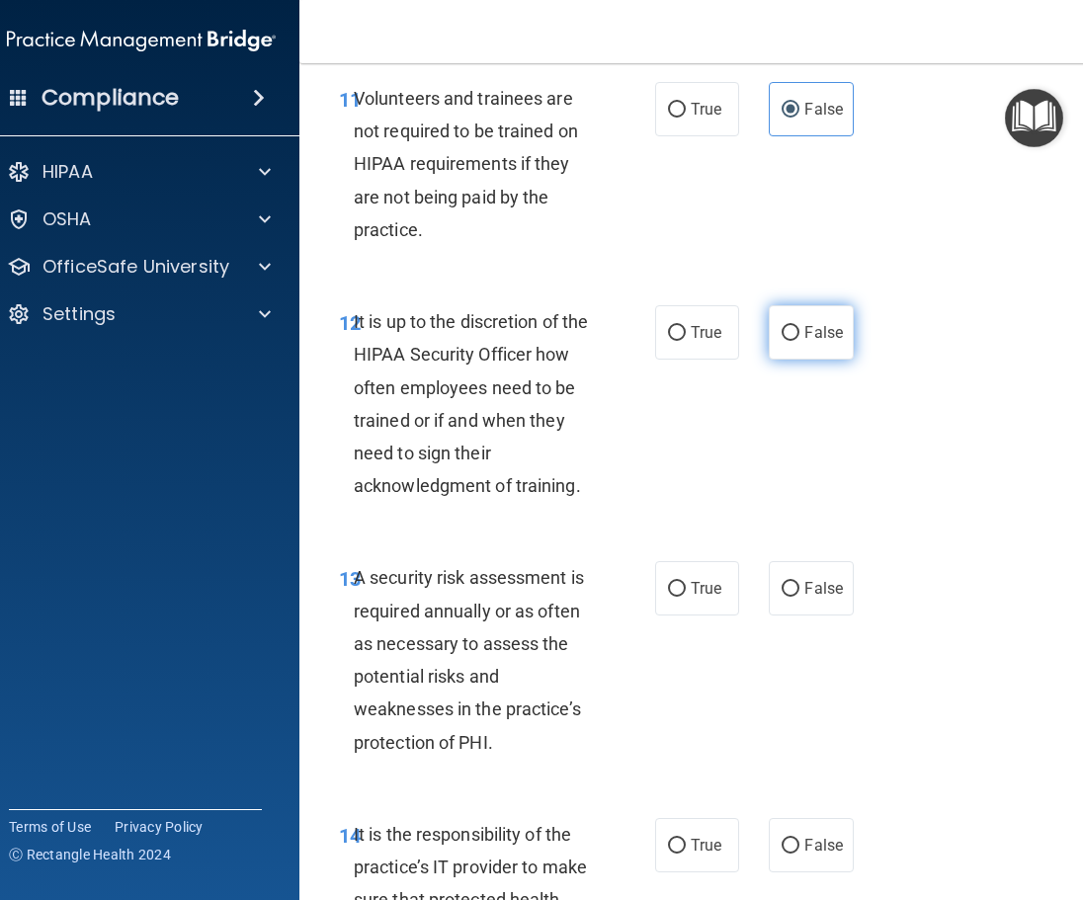
click at [804, 342] on span "False" at bounding box center [823, 332] width 39 height 19
click at [799, 341] on input "False" at bounding box center [790, 333] width 18 height 15
radio input "true"
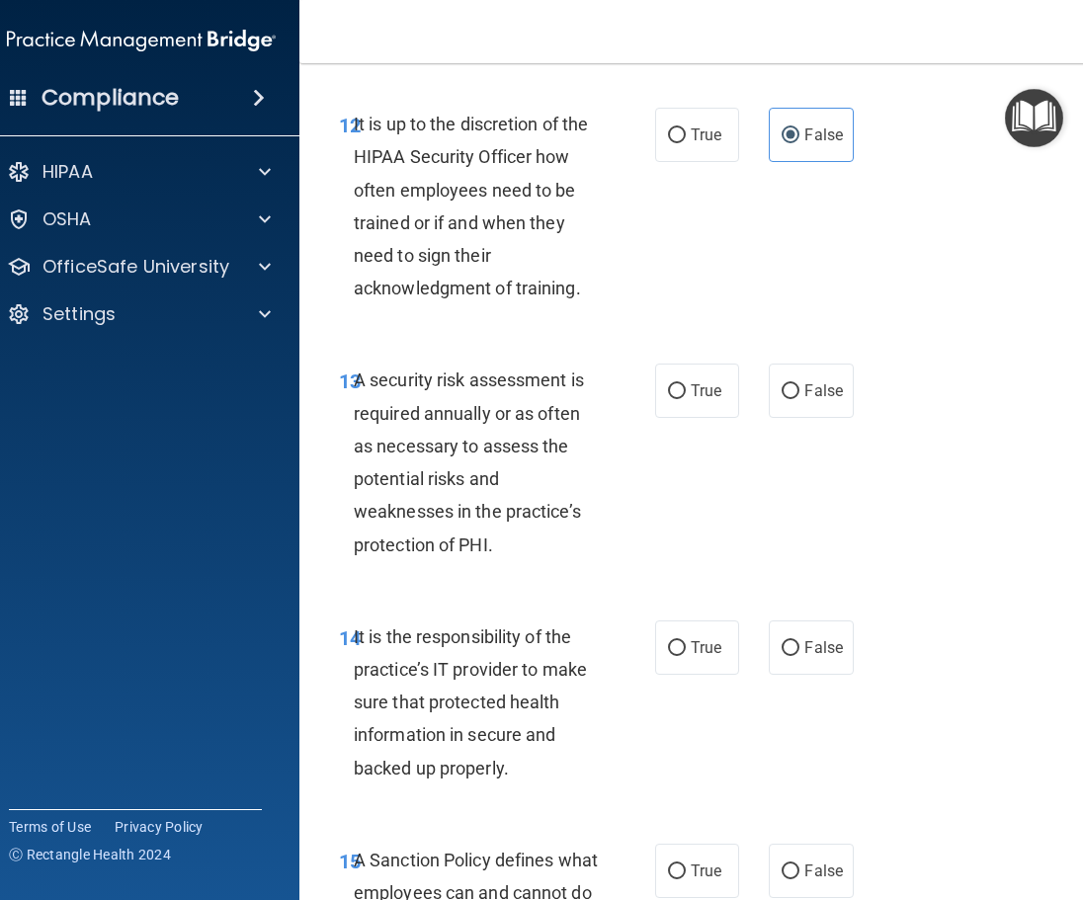
scroll to position [3556, 0]
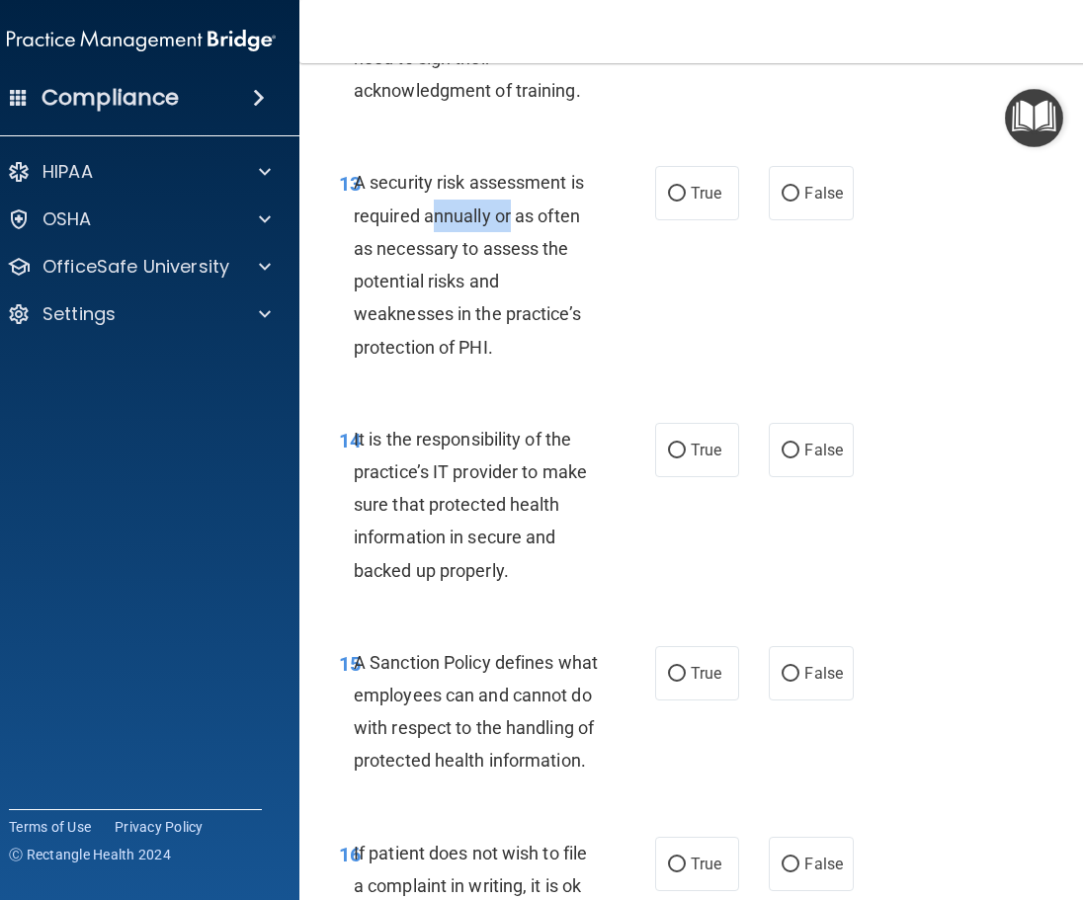
drag, startPoint x: 425, startPoint y: 250, endPoint x: 502, endPoint y: 250, distance: 77.0
click at [502, 250] on span "A security risk assessment is required annually or as often as necessary to ass…" at bounding box center [469, 264] width 230 height 185
click at [719, 216] on label "True" at bounding box center [697, 193] width 84 height 54
click at [686, 202] on input "True" at bounding box center [677, 194] width 18 height 15
radio input "true"
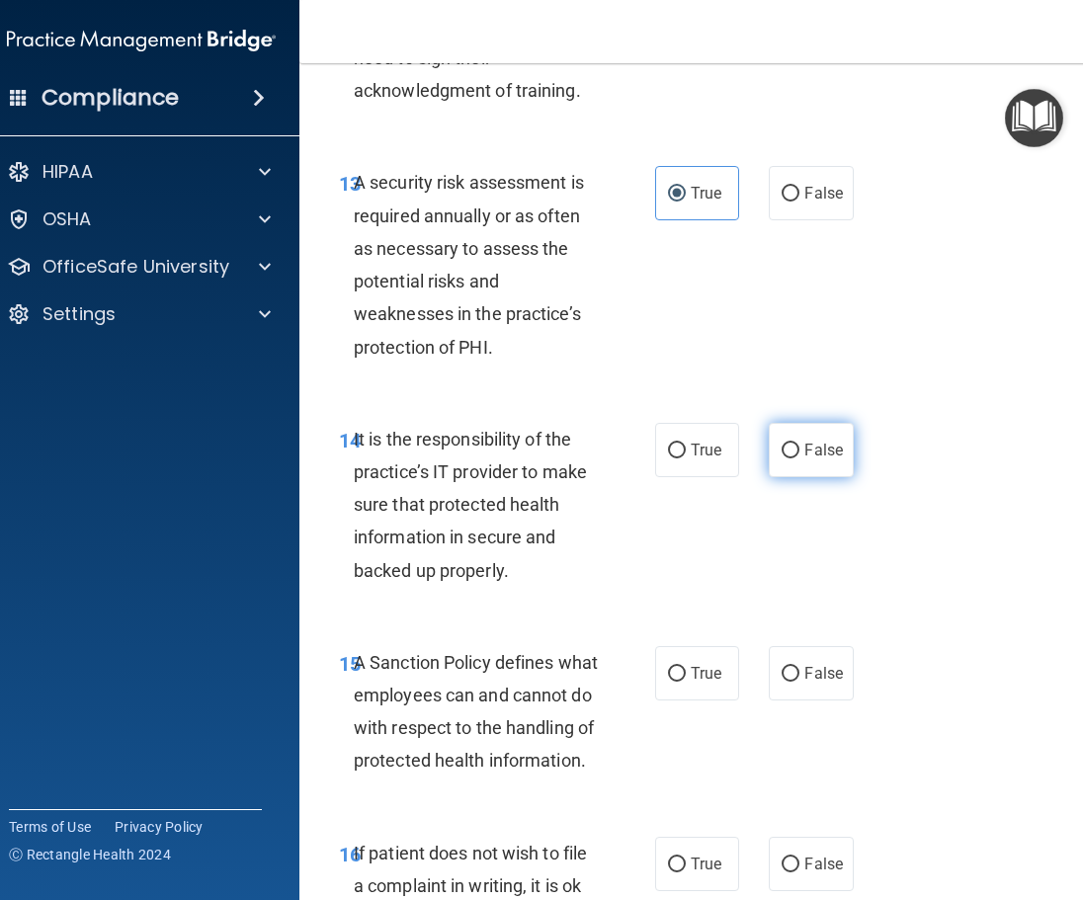
click at [816, 459] on span "False" at bounding box center [823, 450] width 39 height 19
click at [799, 458] on input "False" at bounding box center [790, 451] width 18 height 15
radio input "true"
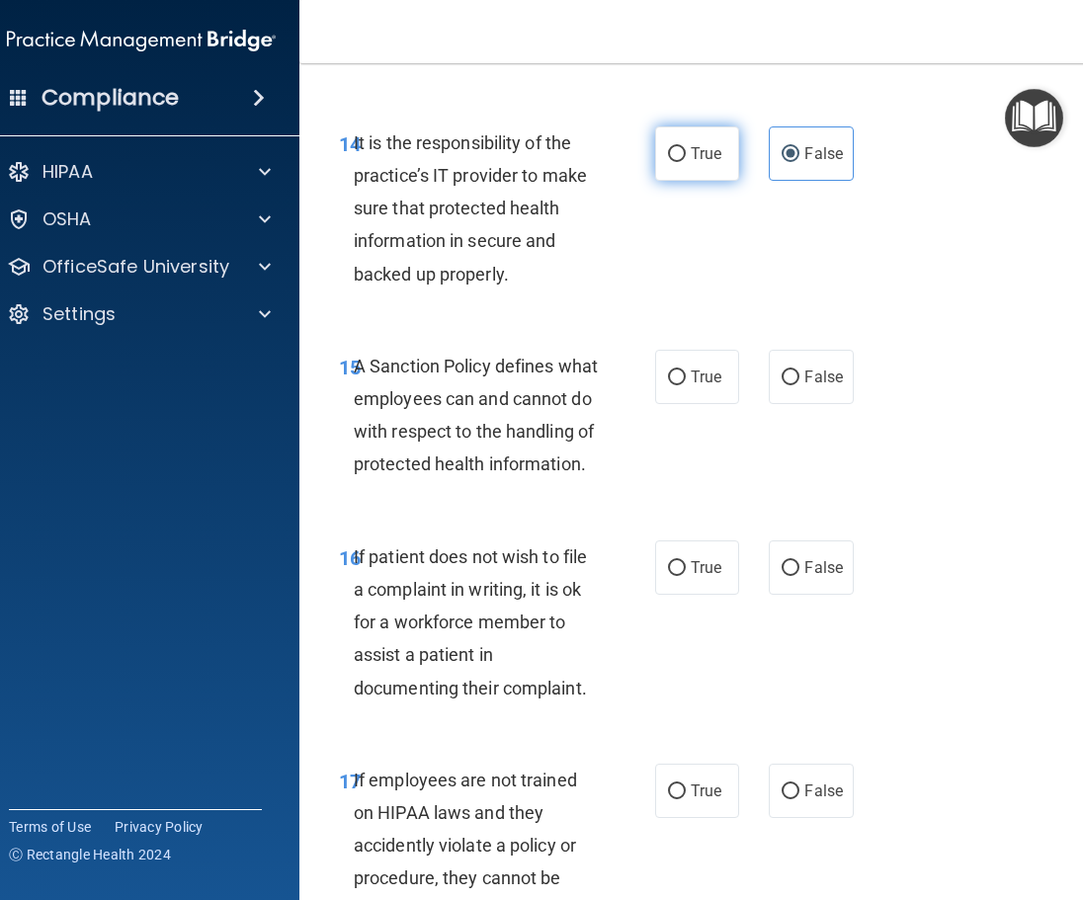
click at [690, 163] on span "True" at bounding box center [705, 153] width 31 height 19
click at [686, 162] on input "True" at bounding box center [677, 154] width 18 height 15
radio input "true"
radio input "false"
click at [797, 399] on label "False" at bounding box center [811, 377] width 84 height 54
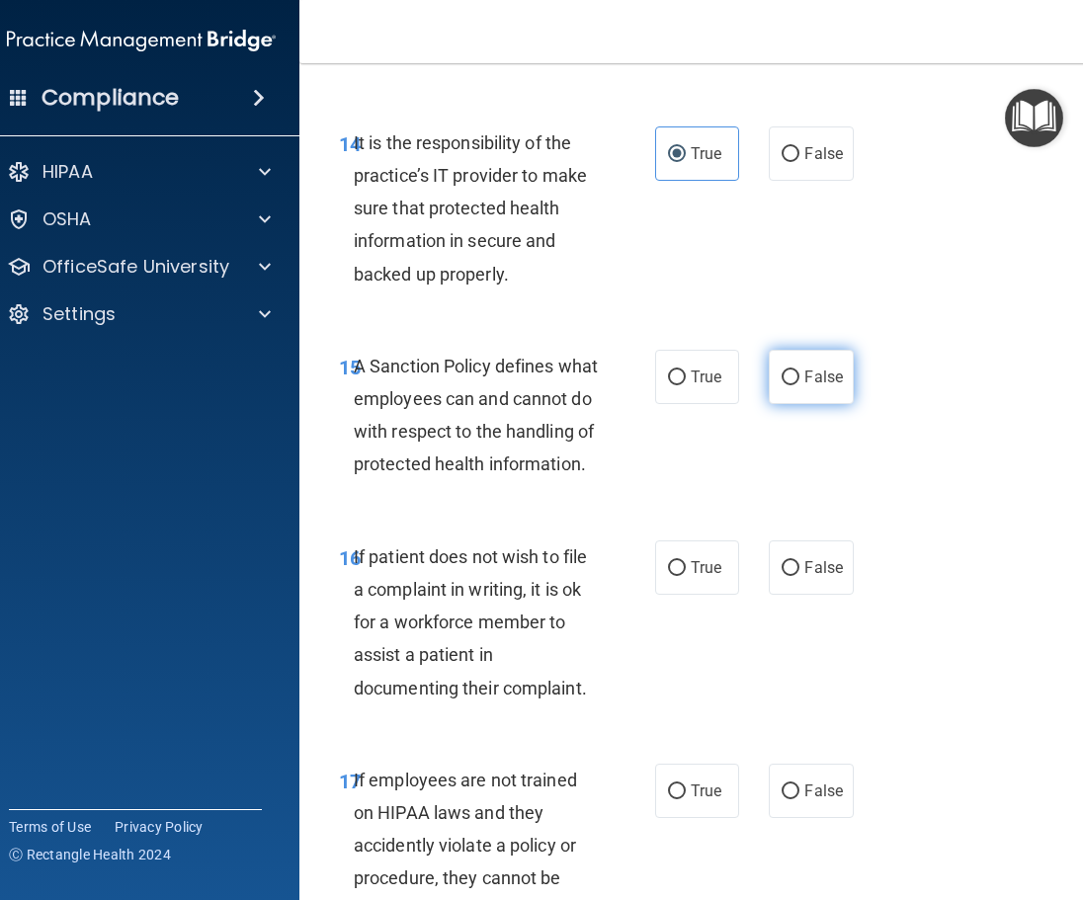
click at [797, 385] on input "False" at bounding box center [790, 377] width 18 height 15
radio input "true"
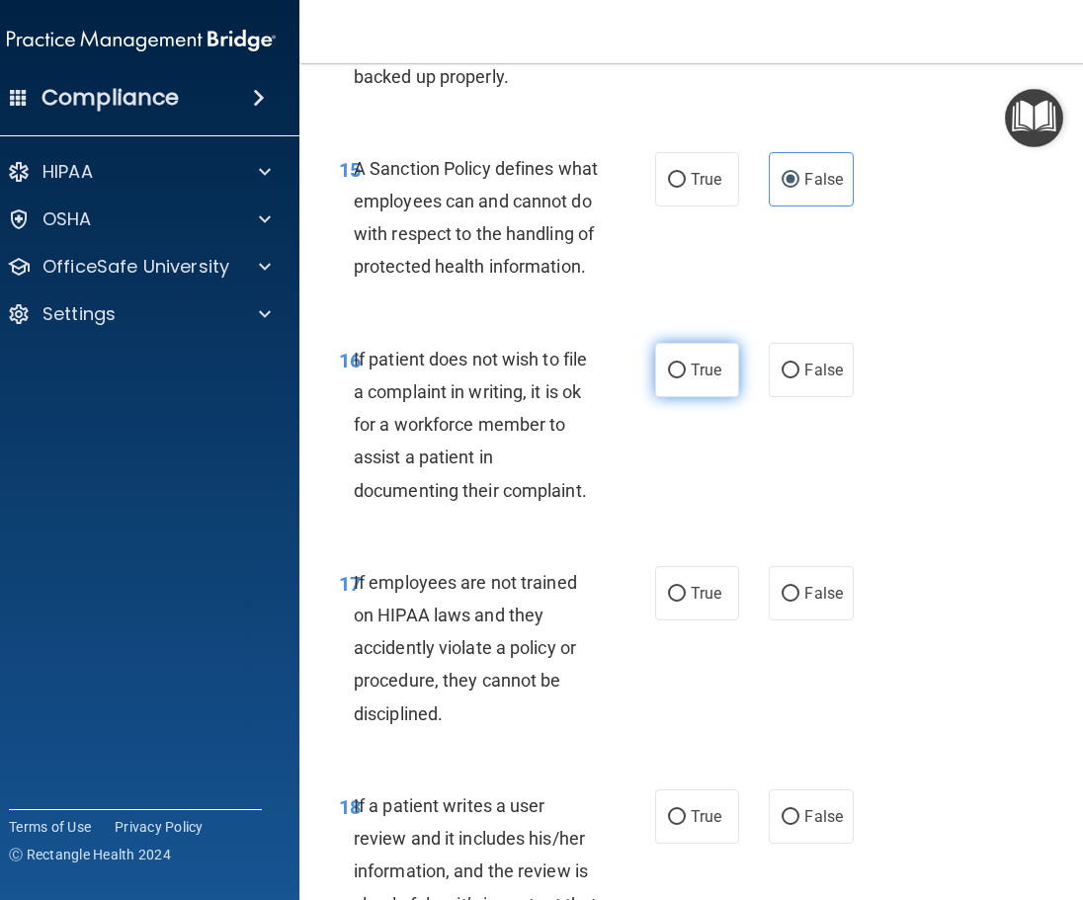
click at [701, 379] on span "True" at bounding box center [705, 370] width 31 height 19
click at [686, 378] on input "True" at bounding box center [677, 371] width 18 height 15
radio input "true"
click at [823, 603] on span "False" at bounding box center [823, 593] width 39 height 19
click at [799, 602] on input "False" at bounding box center [790, 594] width 18 height 15
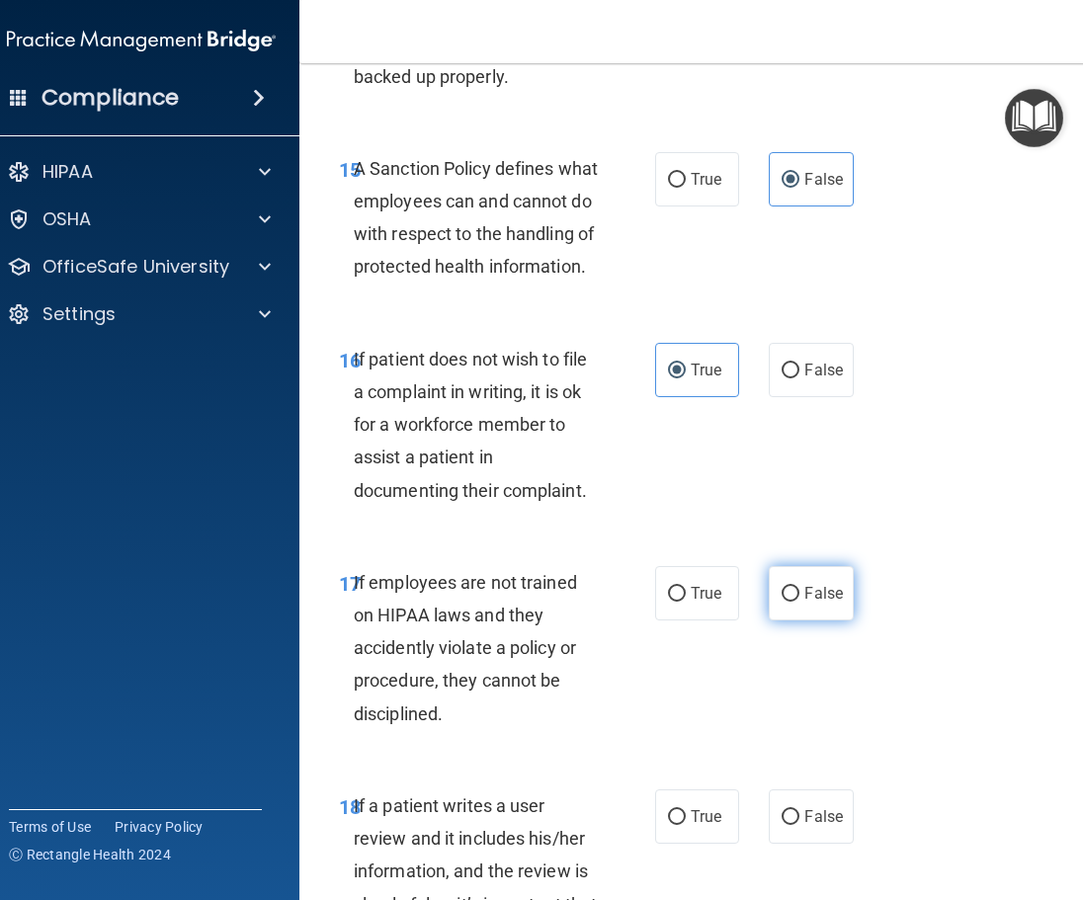
radio input "true"
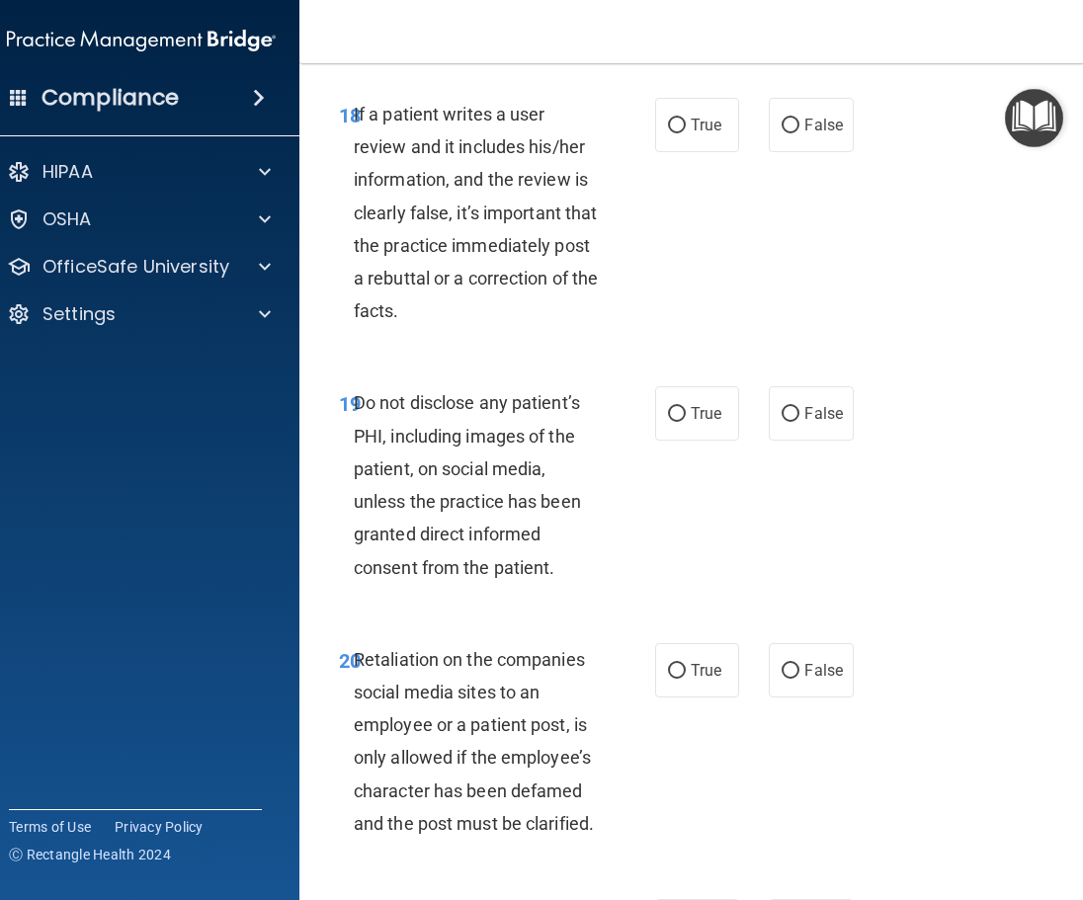
scroll to position [4840, 0]
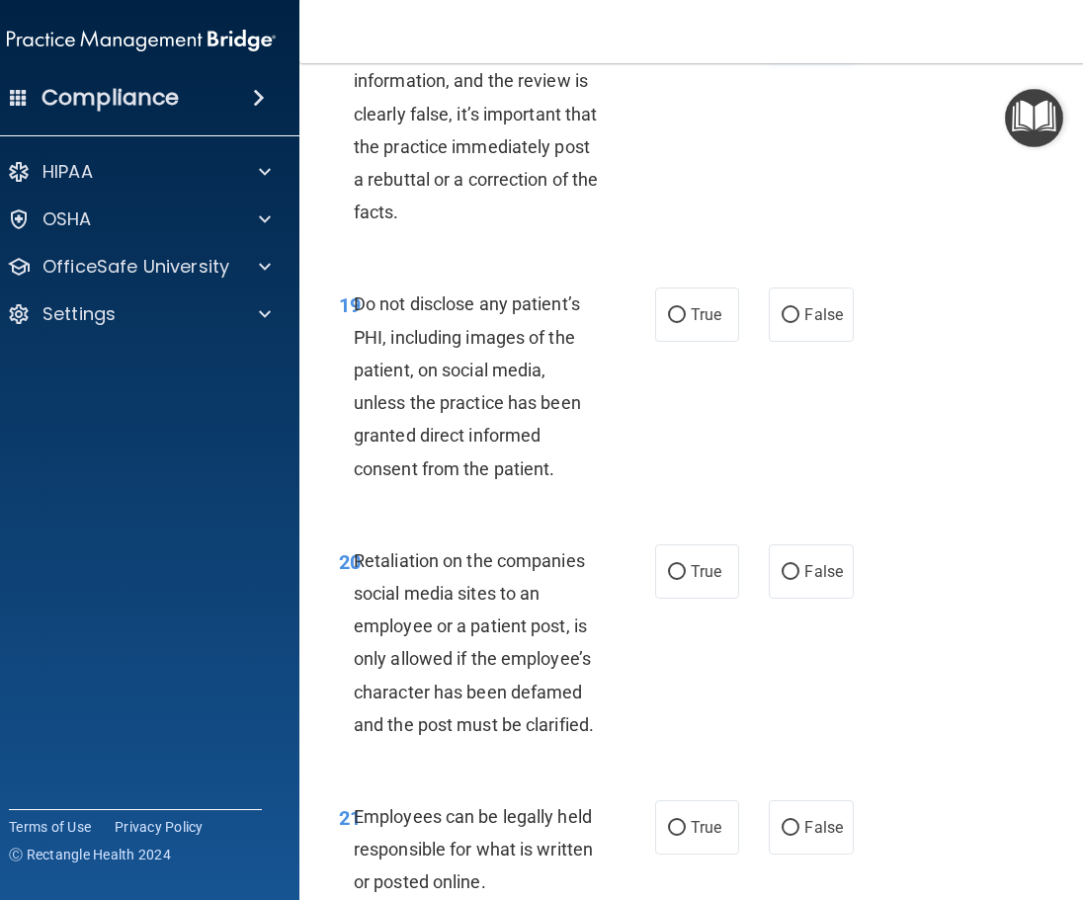
click at [818, 36] on span "False" at bounding box center [823, 26] width 39 height 19
click at [799, 35] on input "False" at bounding box center [790, 27] width 18 height 15
radio input "true"
click at [709, 324] on span "True" at bounding box center [705, 314] width 31 height 19
click at [686, 323] on input "True" at bounding box center [677, 315] width 18 height 15
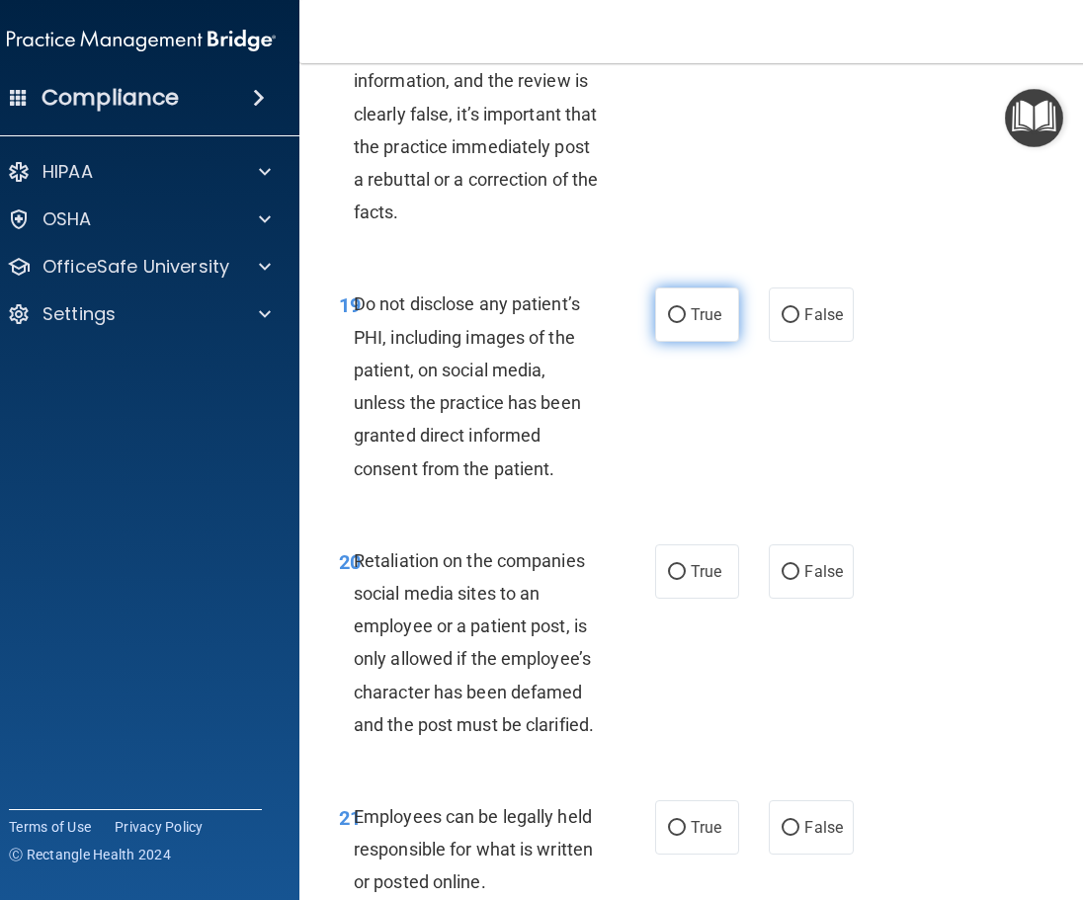
radio input "true"
click at [819, 599] on label "False" at bounding box center [811, 571] width 84 height 54
click at [799, 580] on input "False" at bounding box center [790, 572] width 18 height 15
radio input "true"
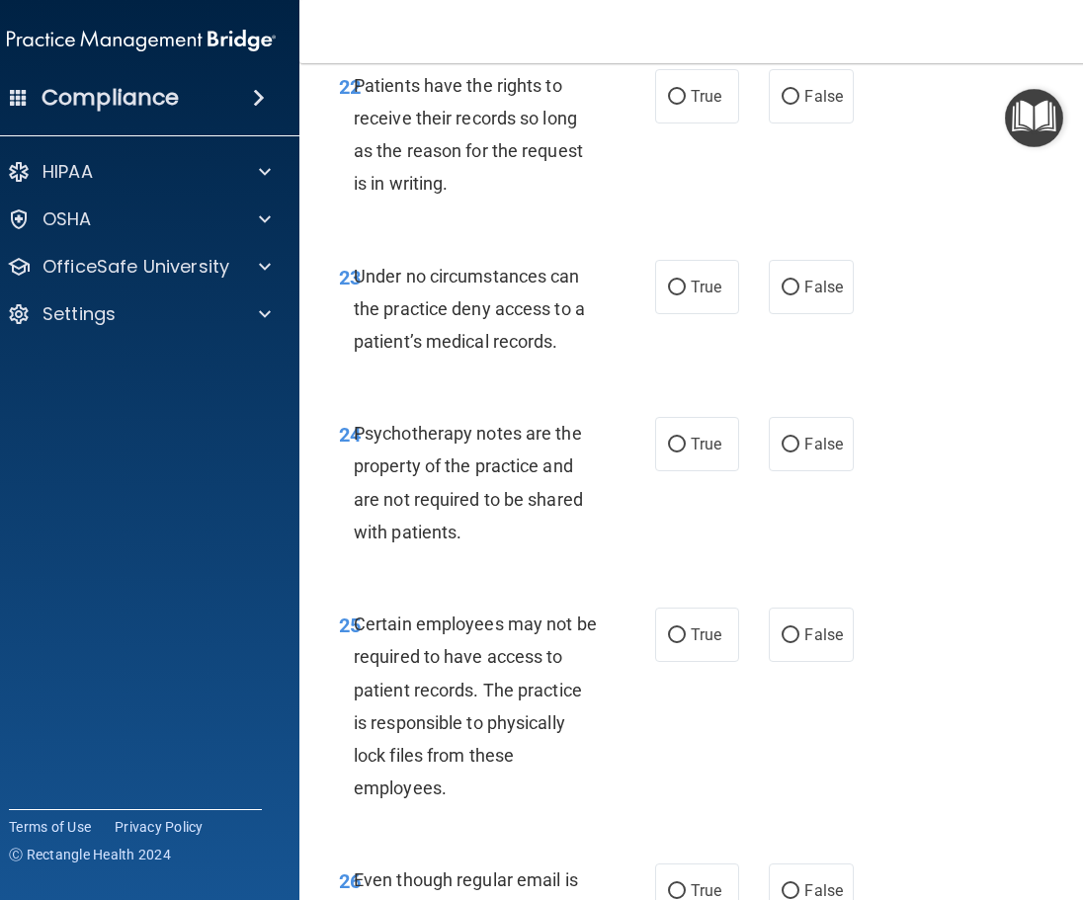
scroll to position [5631, 0]
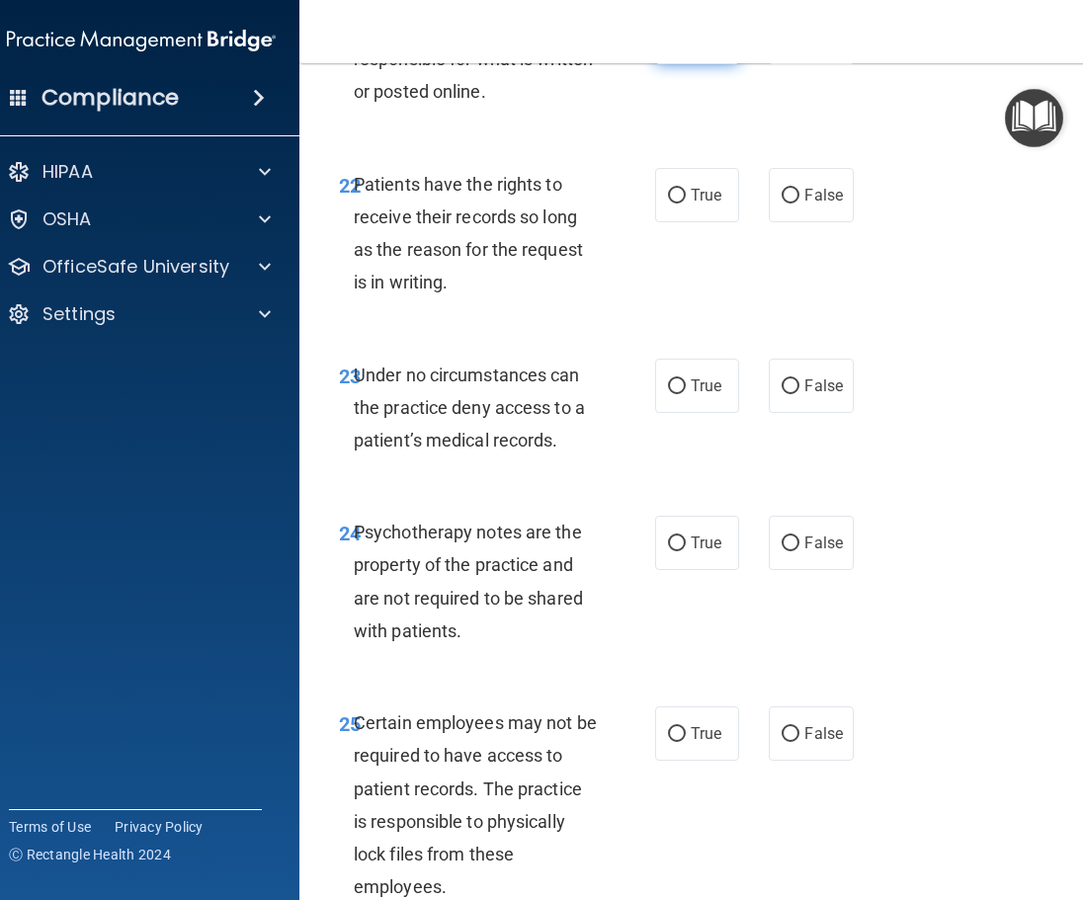
click at [689, 64] on label "True" at bounding box center [697, 37] width 84 height 54
click at [686, 45] on input "True" at bounding box center [677, 38] width 18 height 15
radio input "true"
click at [806, 204] on span "False" at bounding box center [823, 195] width 39 height 19
click at [799, 203] on input "False" at bounding box center [790, 196] width 18 height 15
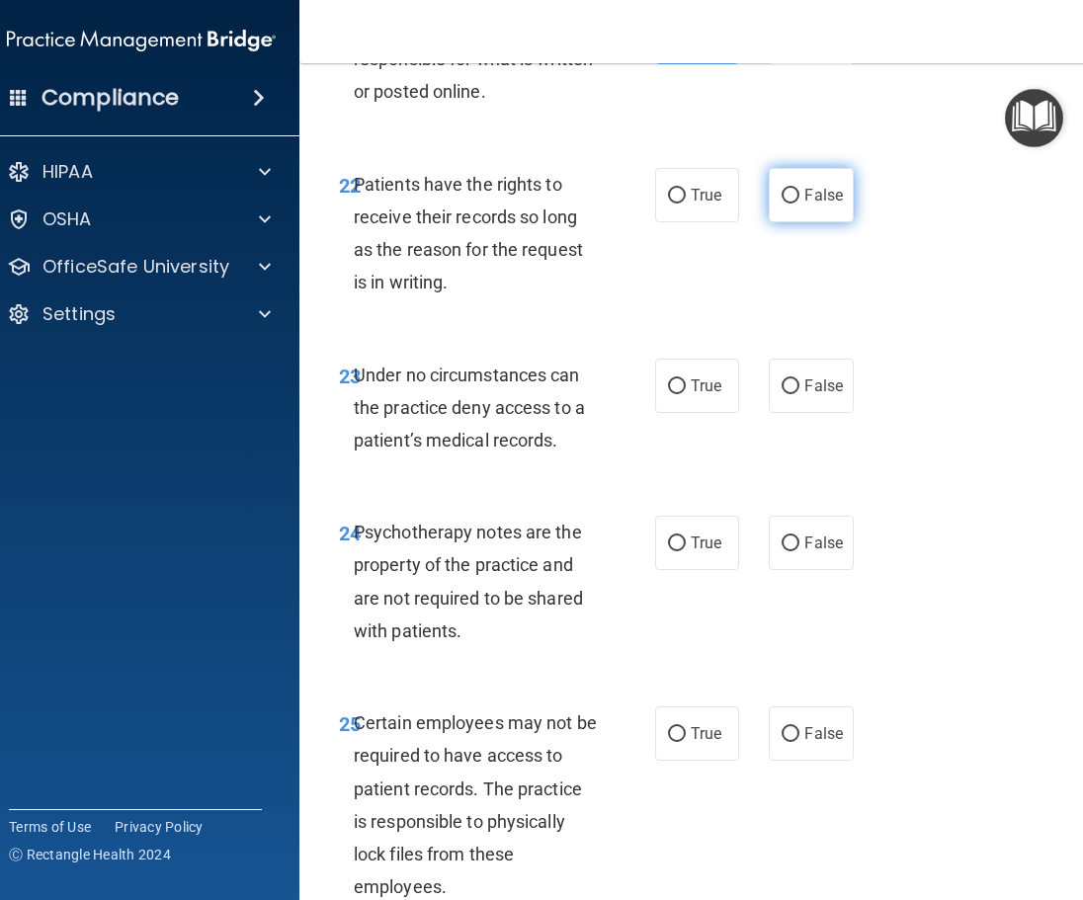
radio input "true"
click at [814, 395] on span "False" at bounding box center [823, 385] width 39 height 19
click at [799, 394] on input "False" at bounding box center [790, 386] width 18 height 15
radio input "true"
click at [669, 551] on input "True" at bounding box center [677, 543] width 18 height 15
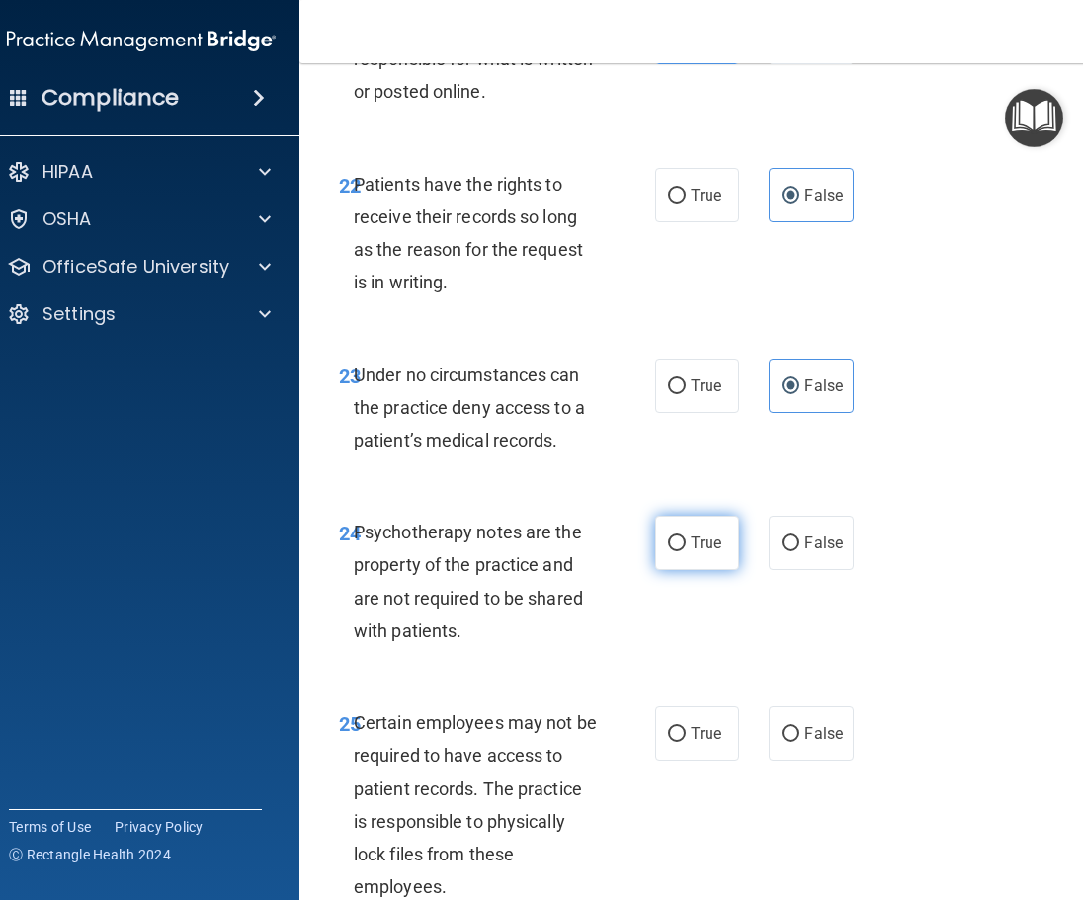
radio input "true"
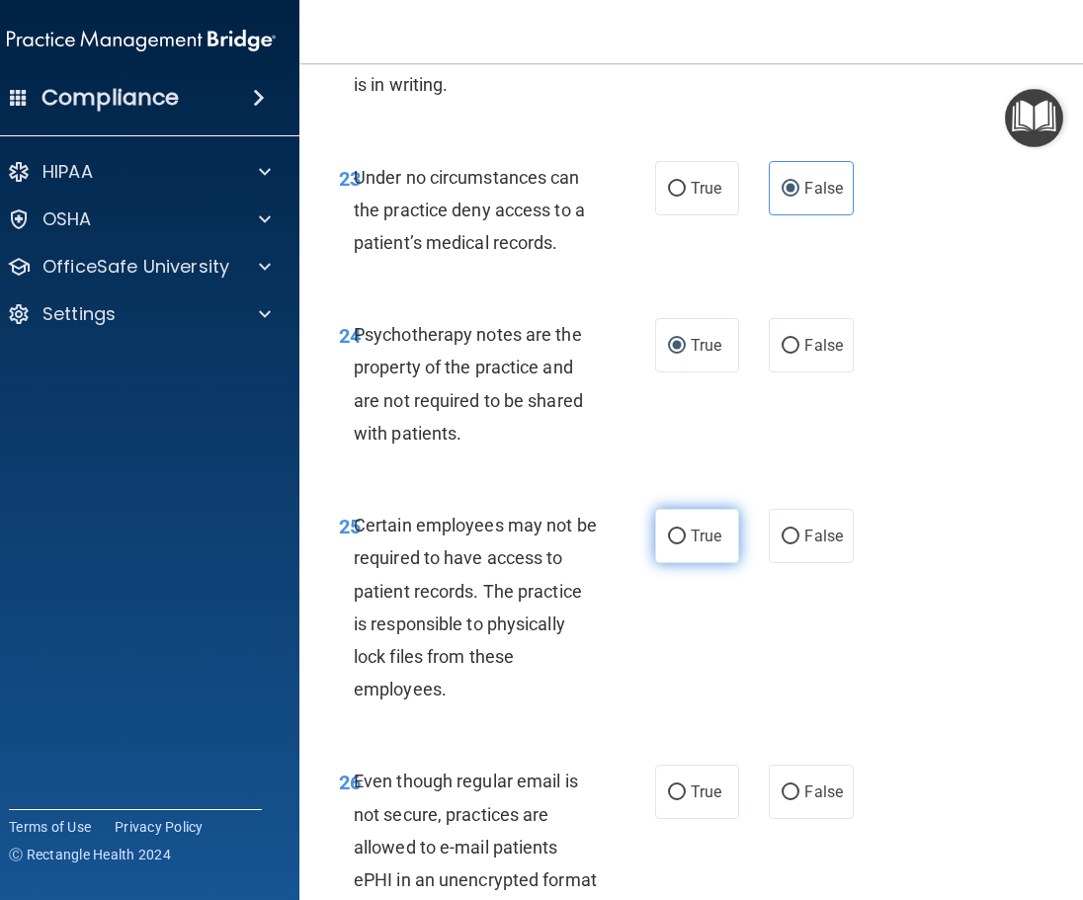
click at [713, 563] on label "True" at bounding box center [697, 536] width 84 height 54
click at [686, 544] on input "True" at bounding box center [677, 536] width 18 height 15
radio input "true"
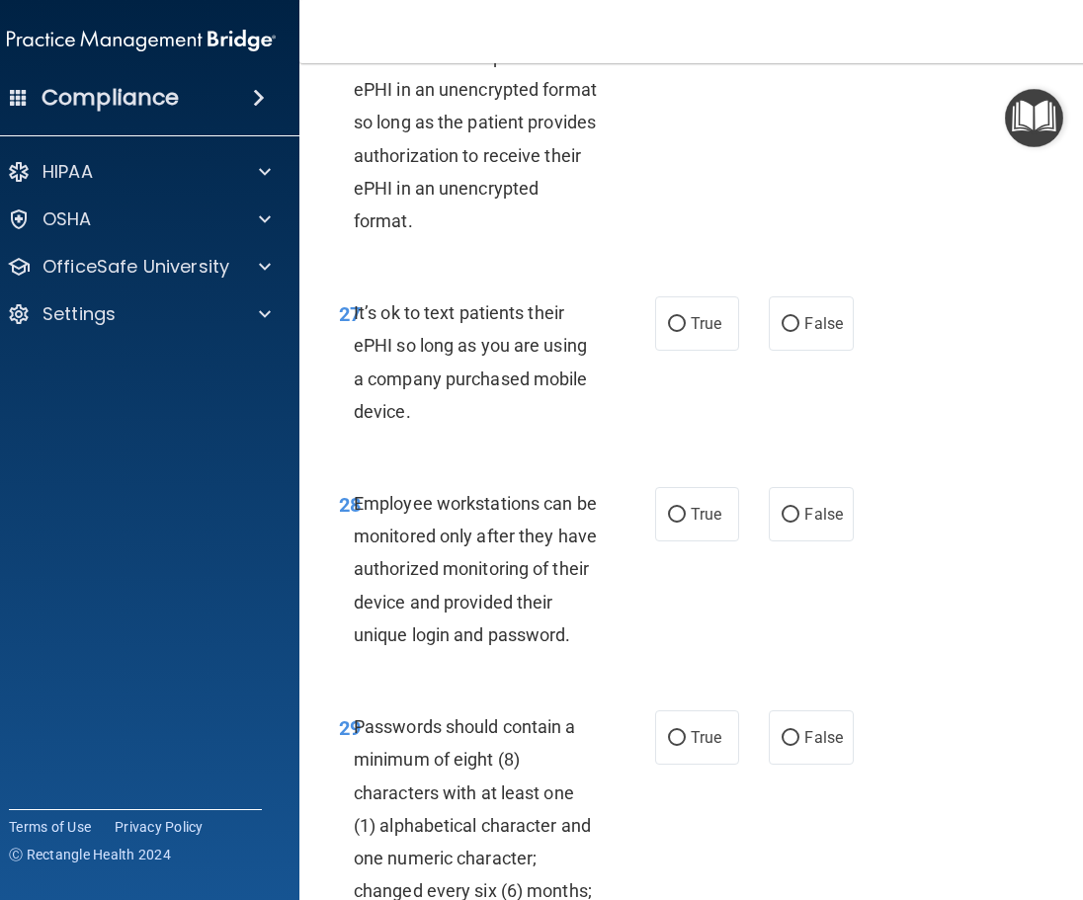
scroll to position [6520, 0]
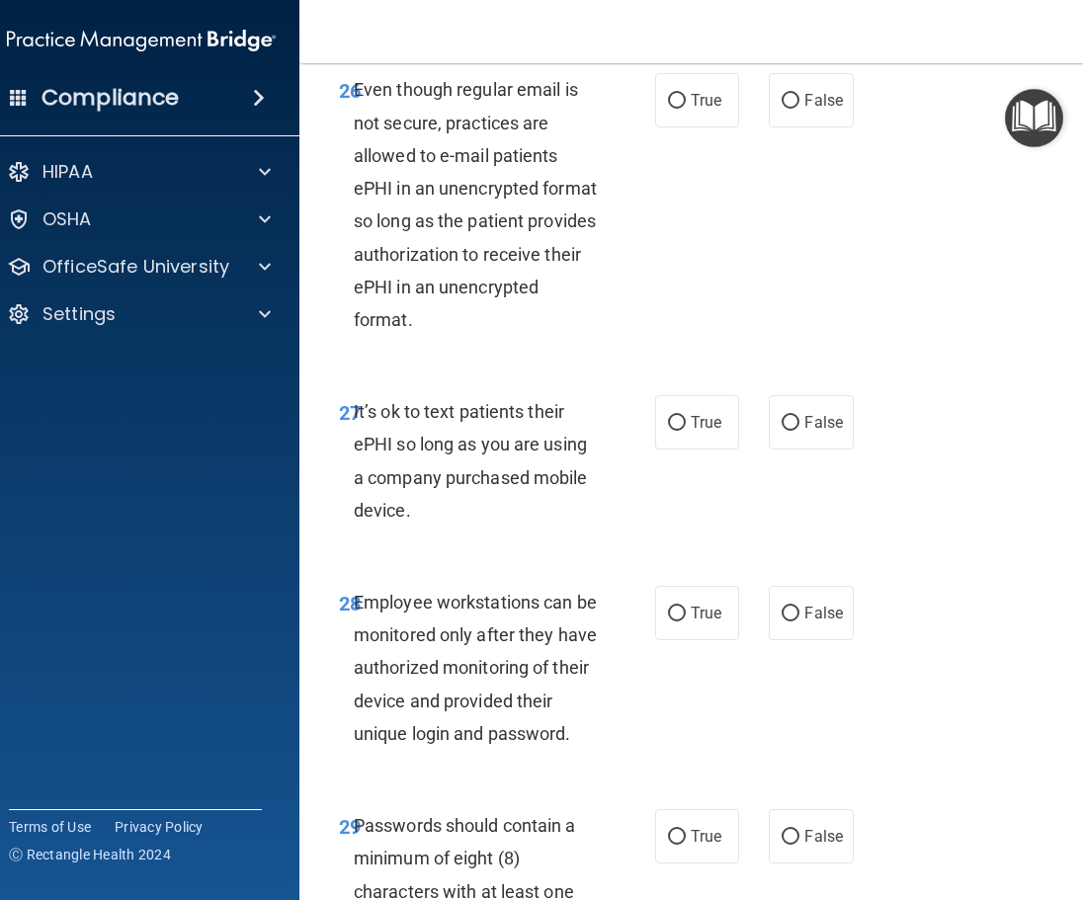
click at [848, 127] on div "True False" at bounding box center [756, 100] width 203 height 54
click at [830, 110] on span "False" at bounding box center [823, 100] width 39 height 19
click at [799, 109] on input "False" at bounding box center [790, 101] width 18 height 15
radio input "true"
click at [831, 432] on span "False" at bounding box center [823, 422] width 39 height 19
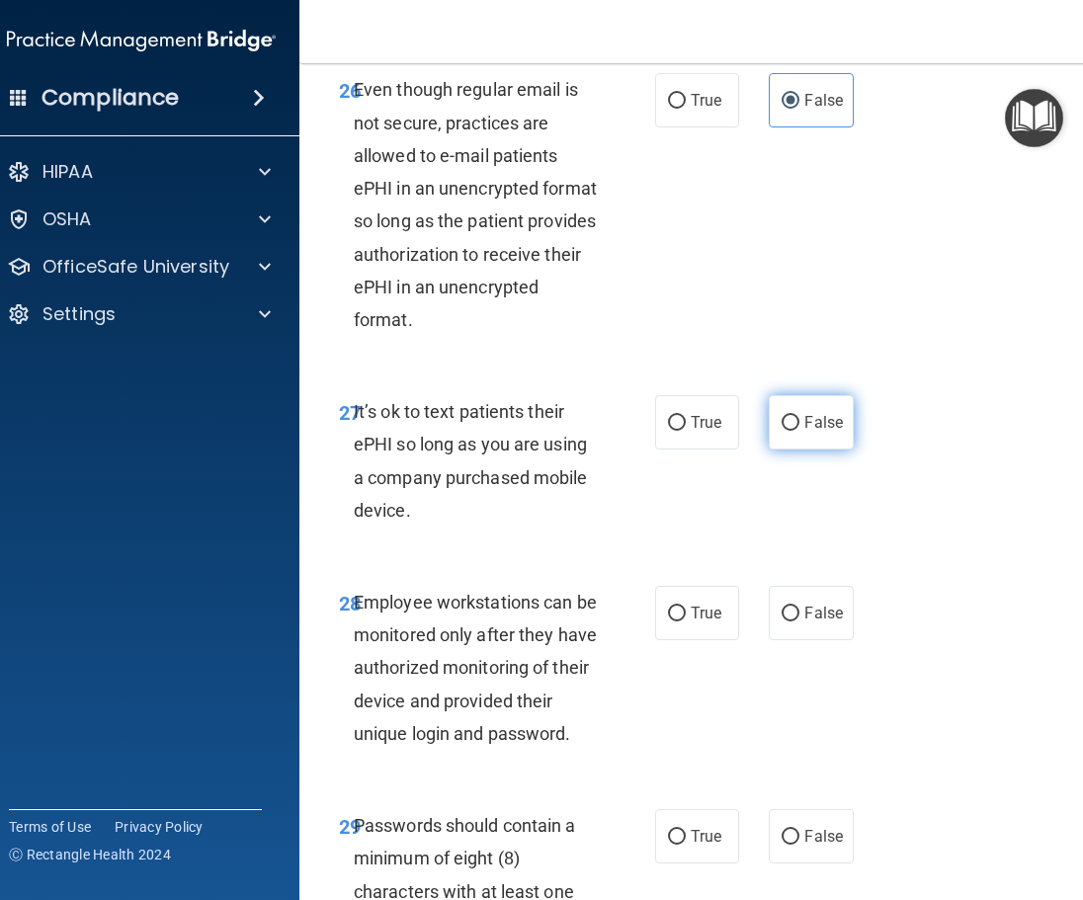
click at [799, 431] on input "False" at bounding box center [790, 423] width 18 height 15
radio input "true"
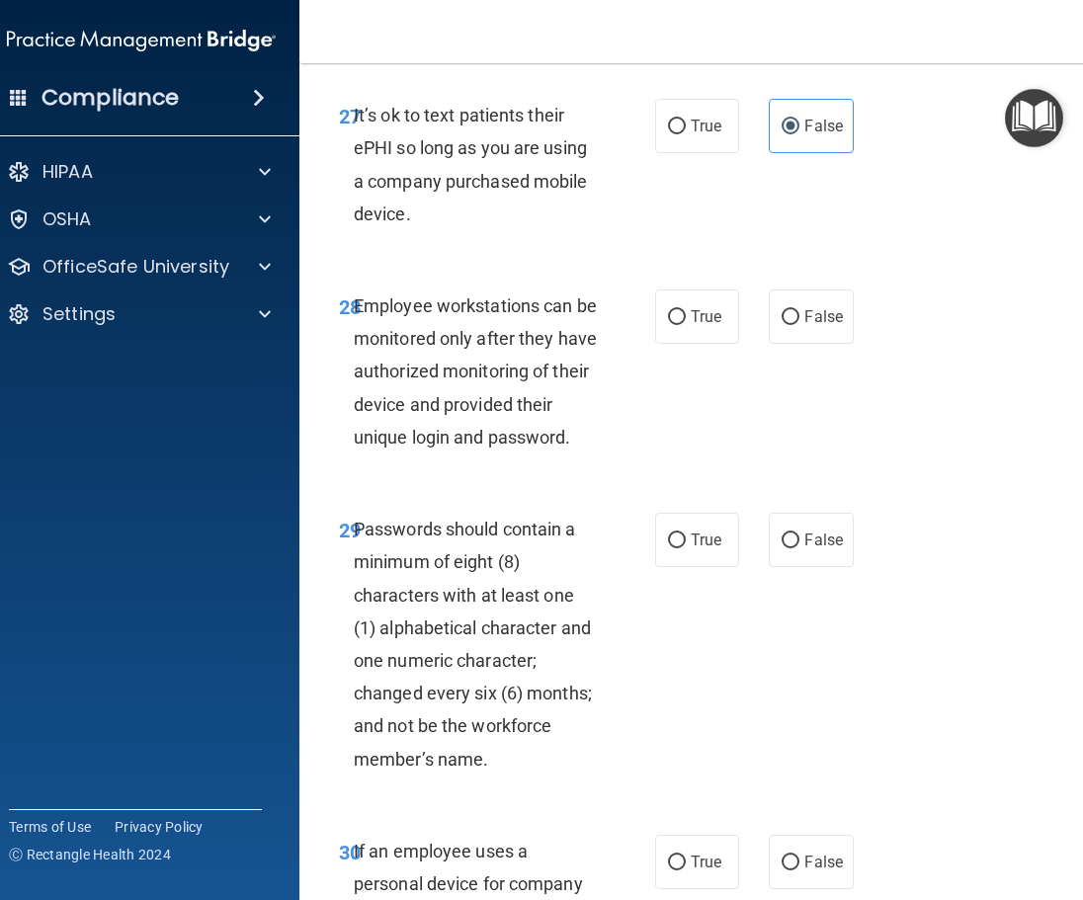
scroll to position [6915, 0]
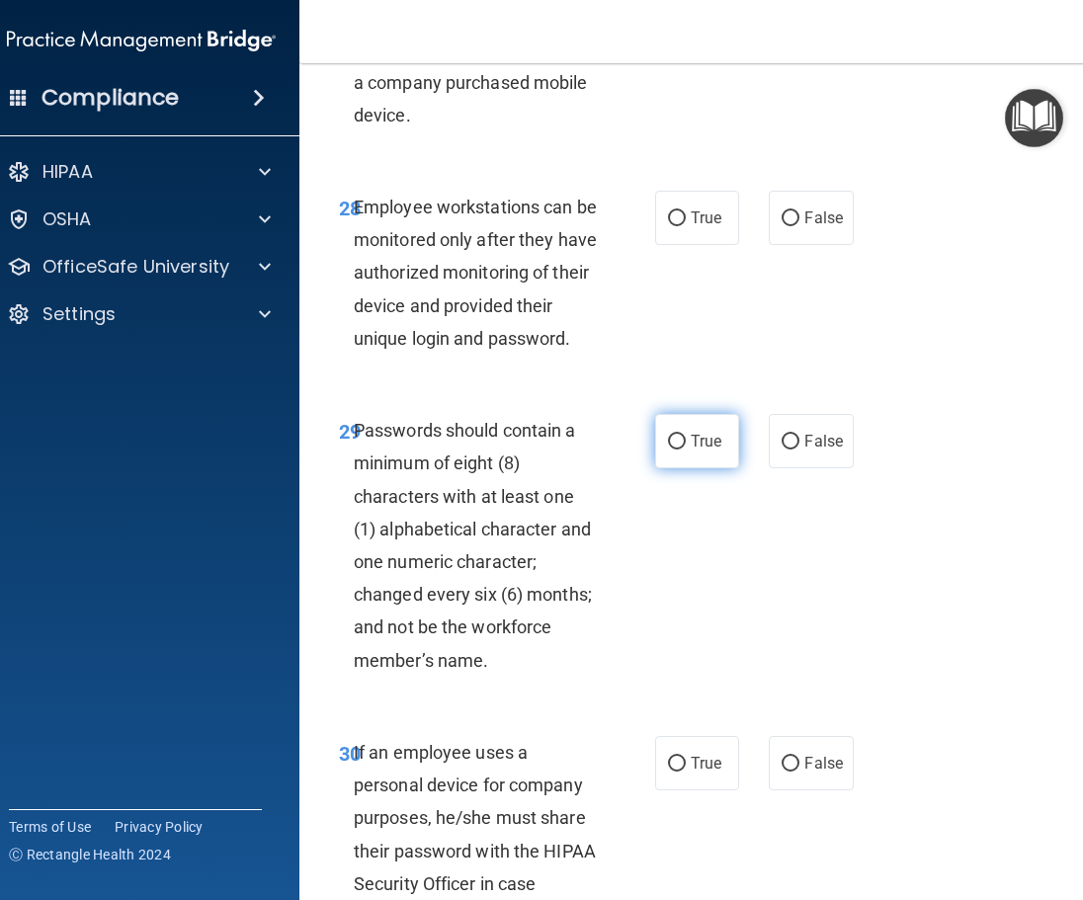
click at [696, 468] on label "True" at bounding box center [697, 441] width 84 height 54
click at [686, 449] on input "True" at bounding box center [677, 442] width 18 height 15
radio input "true"
click at [663, 245] on label "True" at bounding box center [697, 218] width 84 height 54
click at [668, 226] on input "True" at bounding box center [677, 218] width 18 height 15
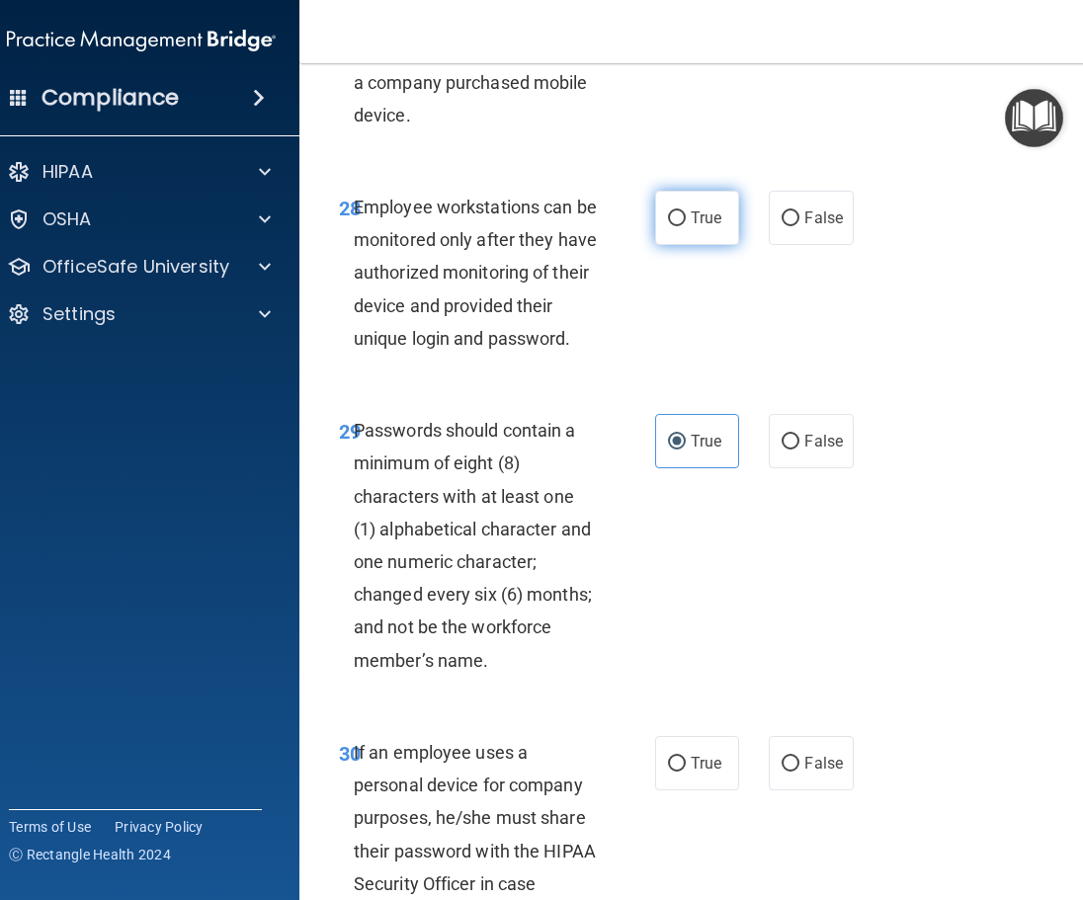
radio input "true"
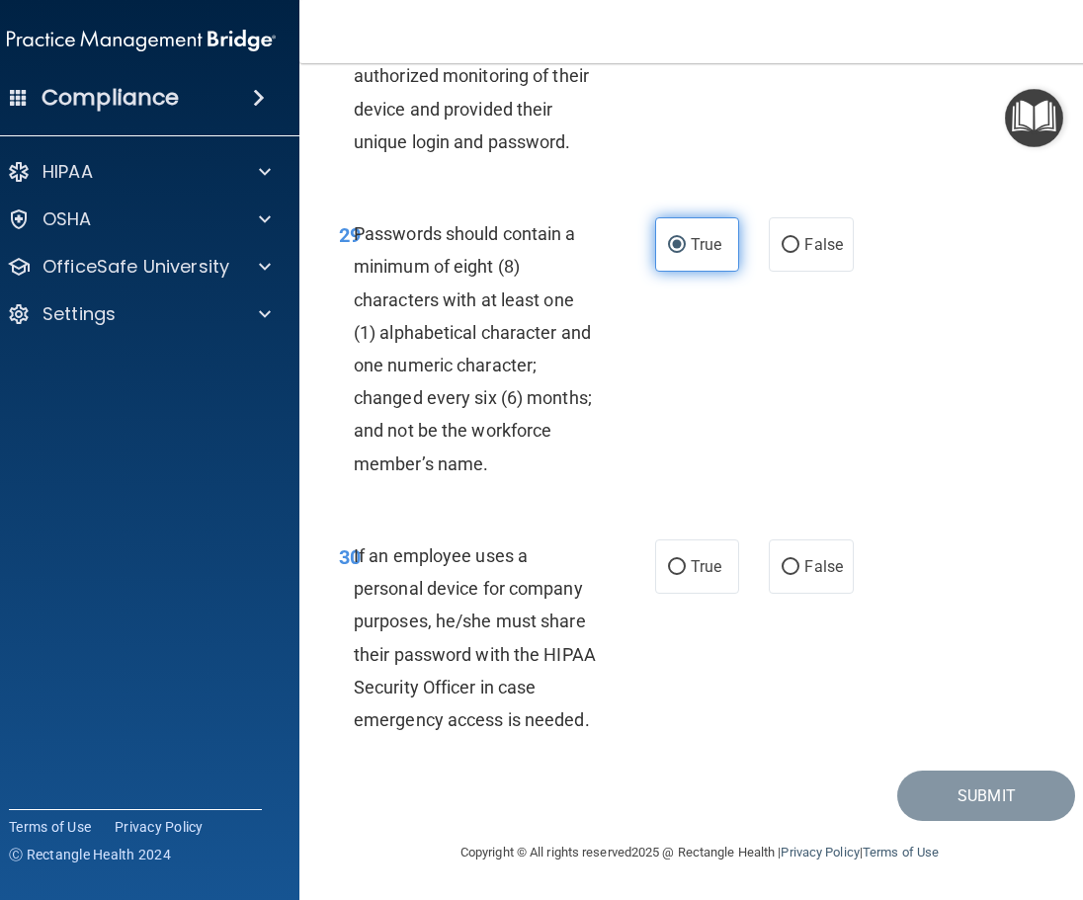
scroll to position [7176, 0]
click at [819, 561] on span "False" at bounding box center [823, 566] width 39 height 19
click at [799, 561] on input "False" at bounding box center [790, 567] width 18 height 15
radio input "true"
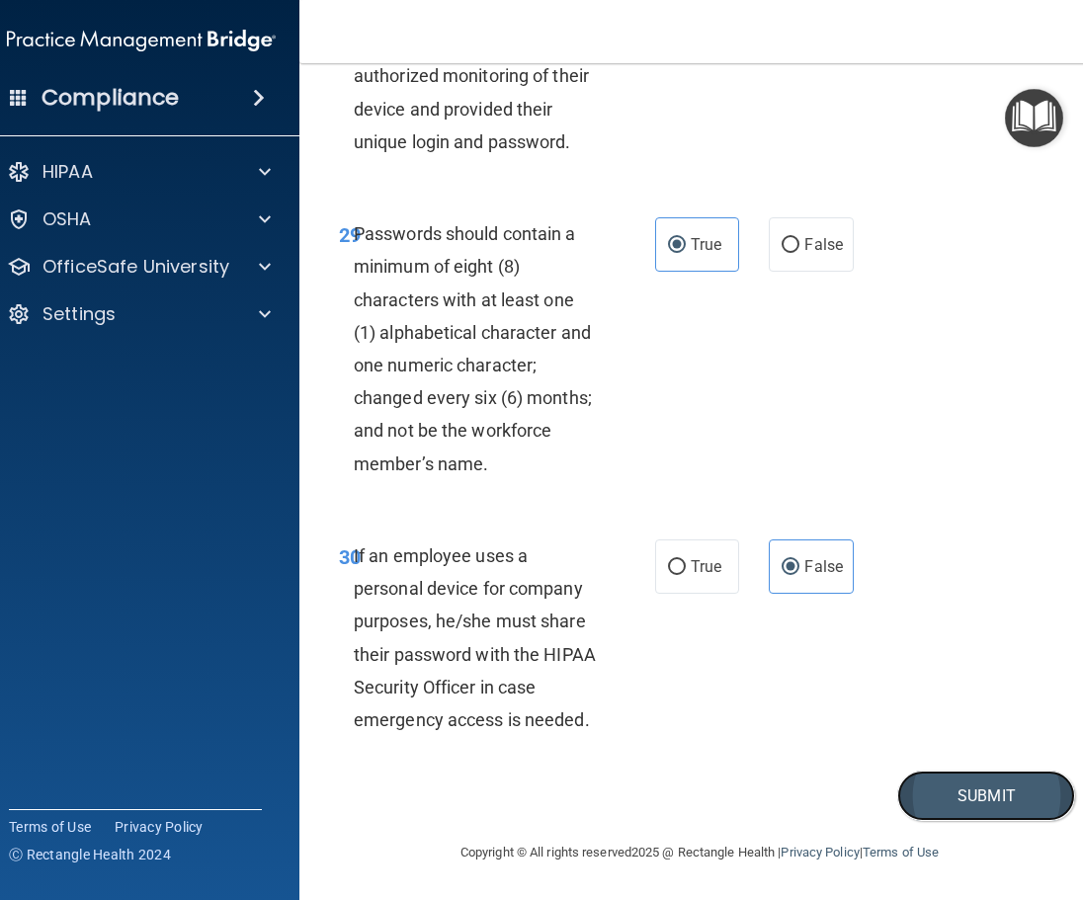
click at [953, 784] on button "Submit" at bounding box center [986, 795] width 178 height 50
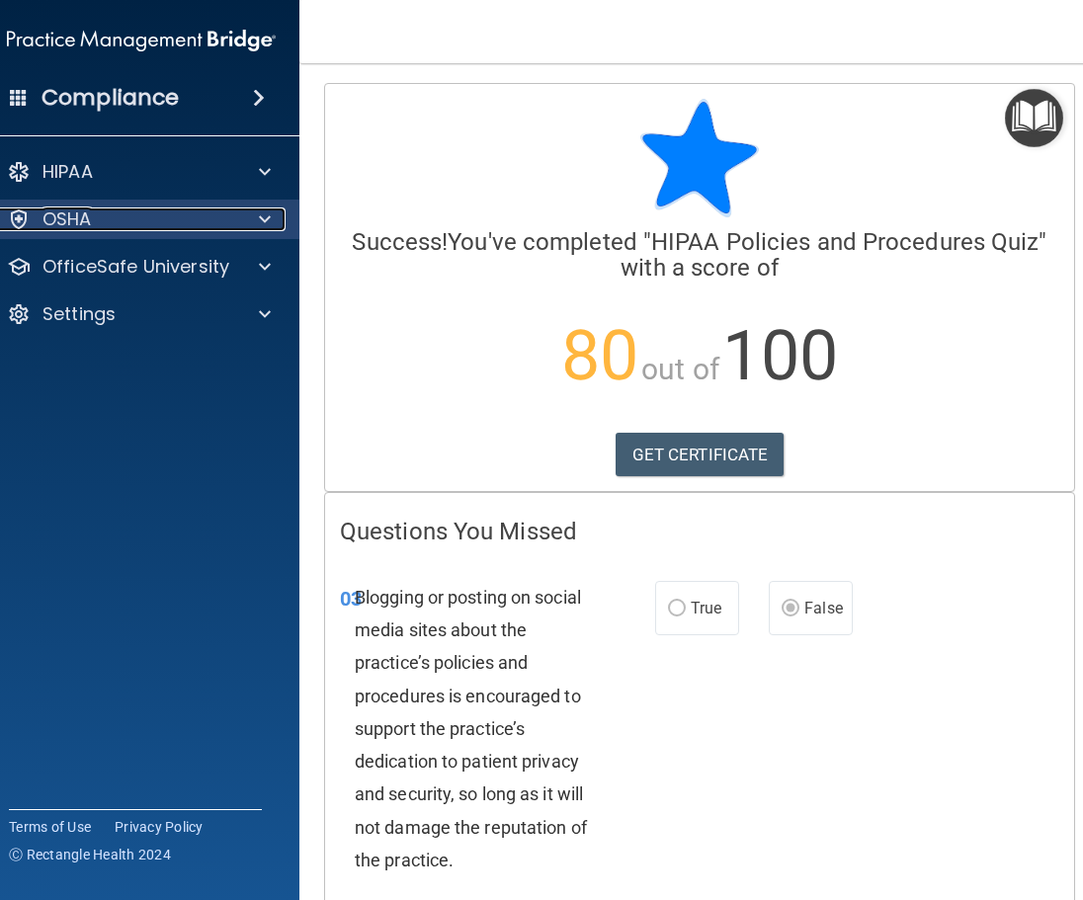
click at [174, 226] on div "OSHA" at bounding box center [114, 219] width 245 height 24
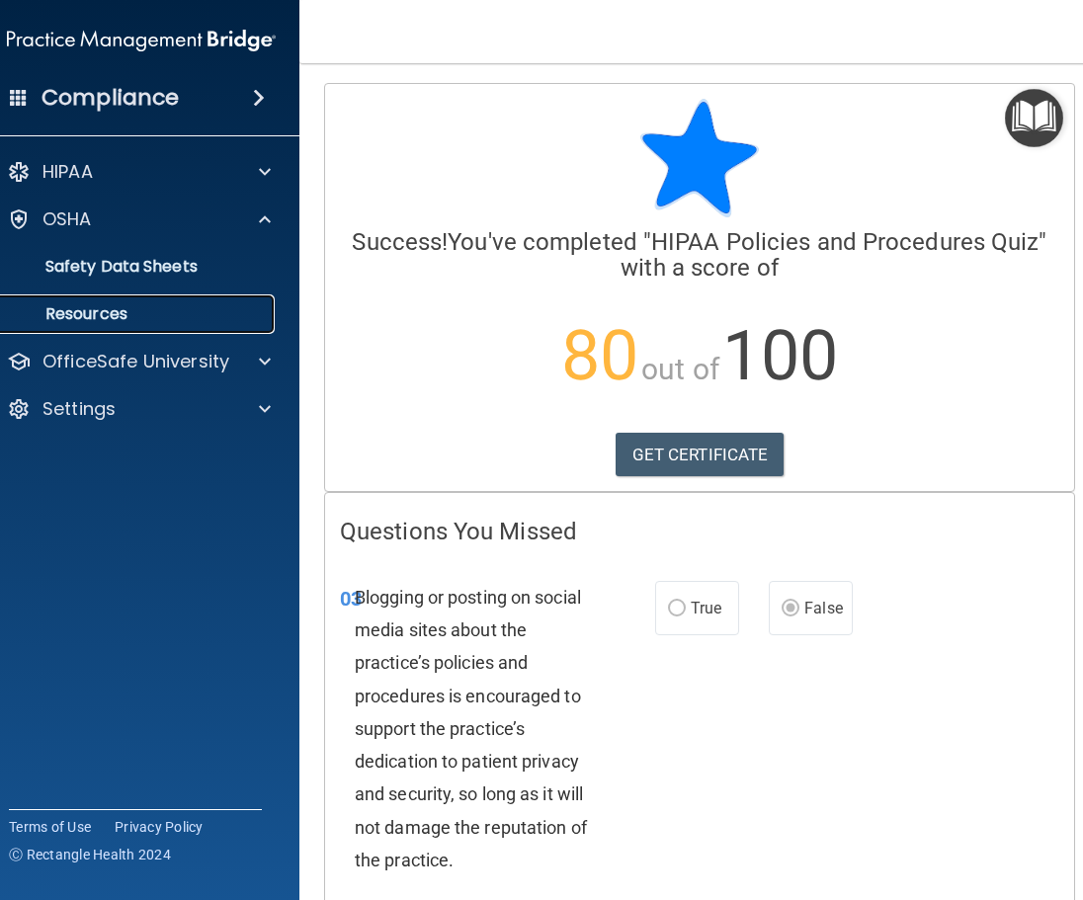
click at [114, 309] on p "Resources" at bounding box center [131, 314] width 270 height 20
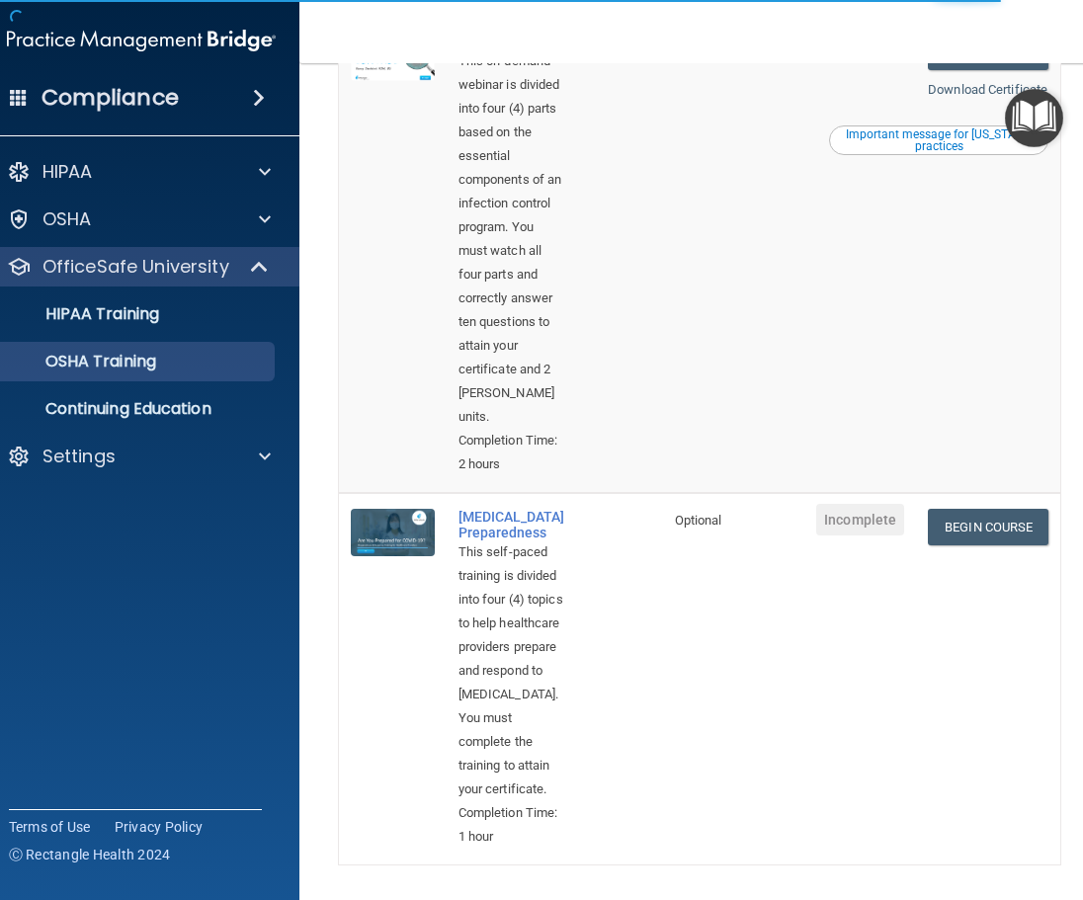
scroll to position [1324, 0]
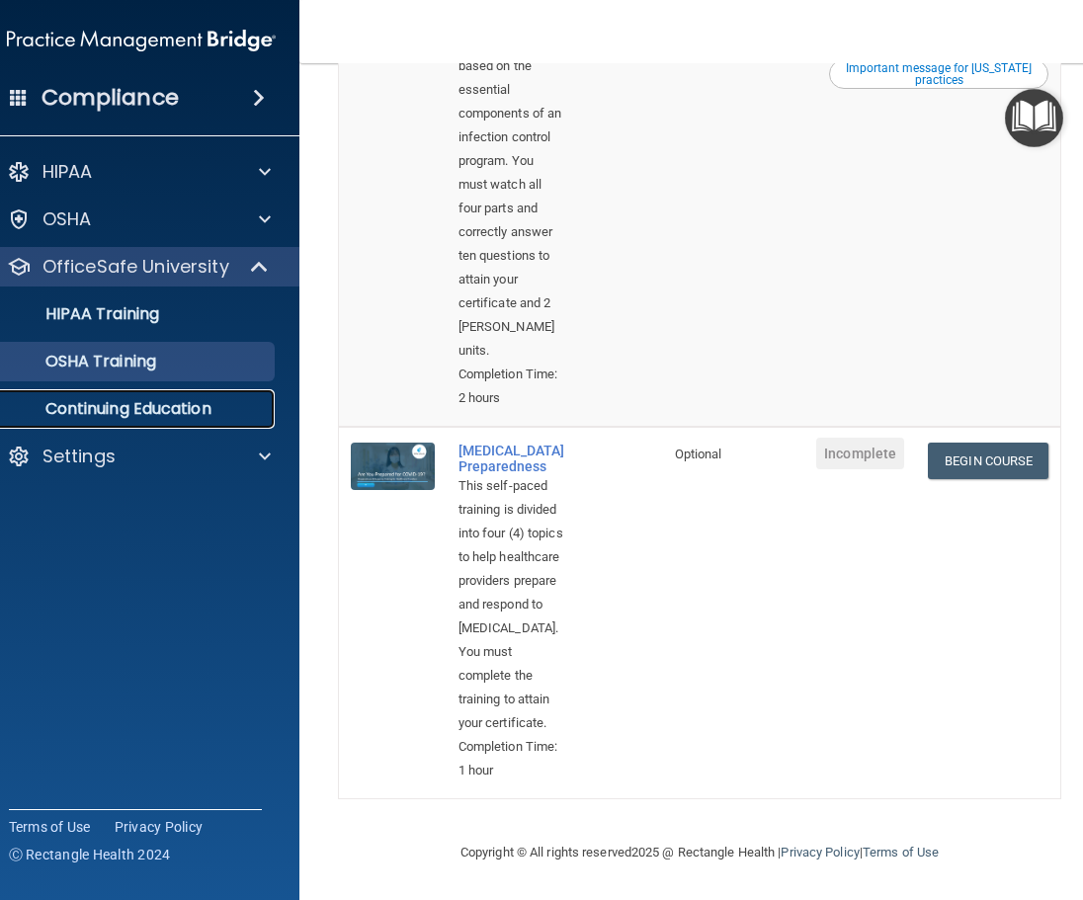
click at [142, 410] on p "Continuing Education" at bounding box center [131, 409] width 270 height 20
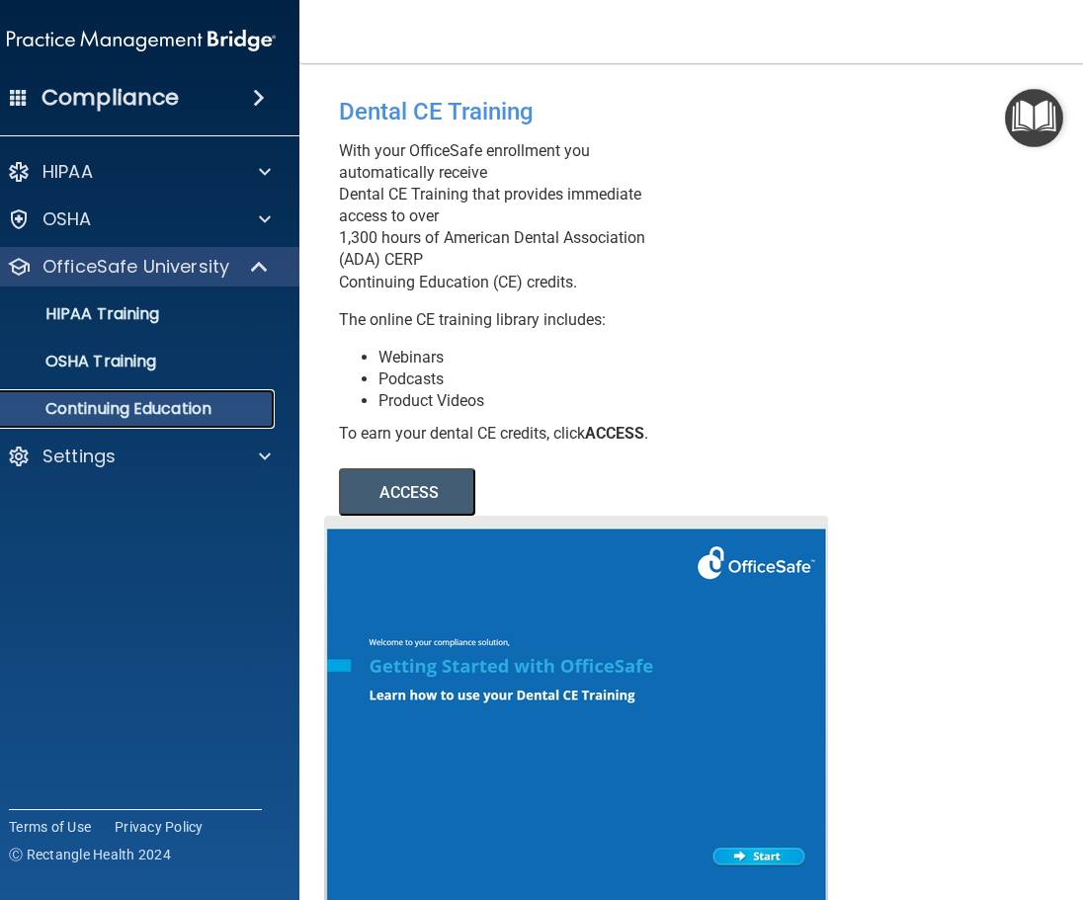
scroll to position [105, 0]
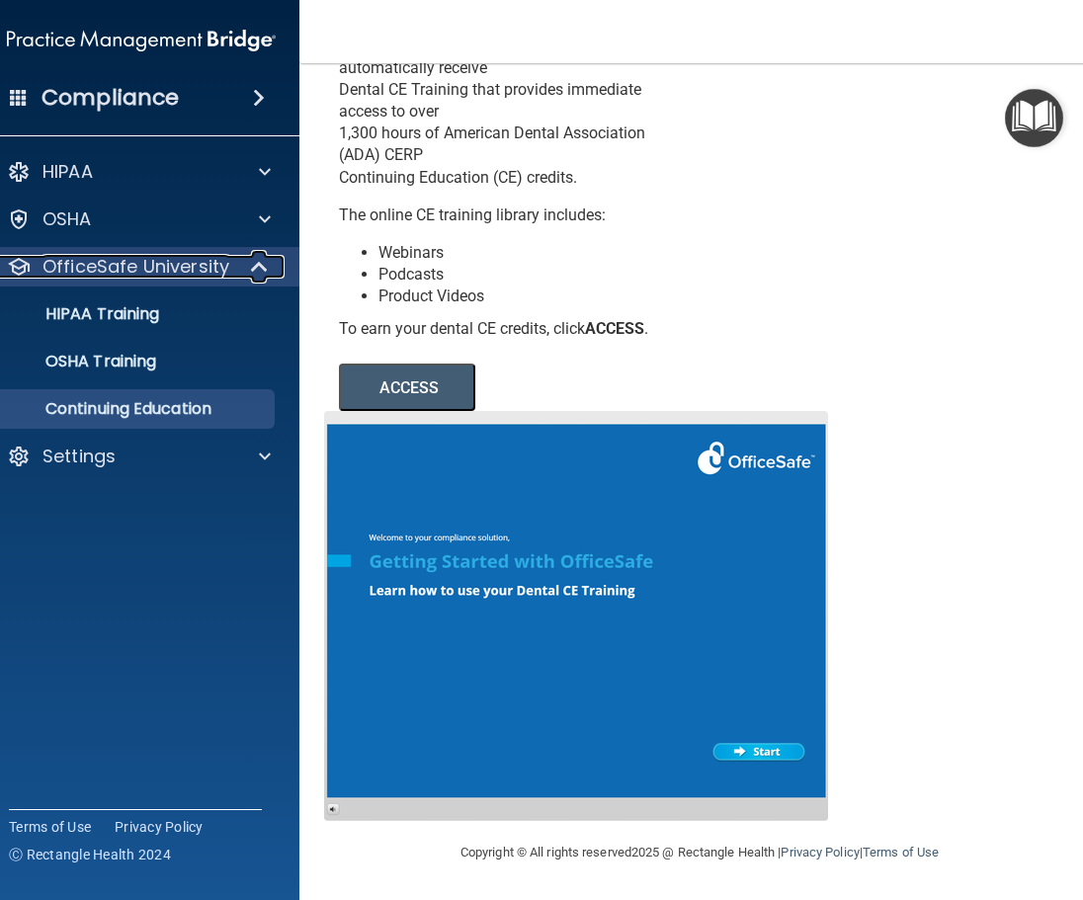
click at [91, 270] on p "OfficeSafe University" at bounding box center [135, 267] width 187 height 24
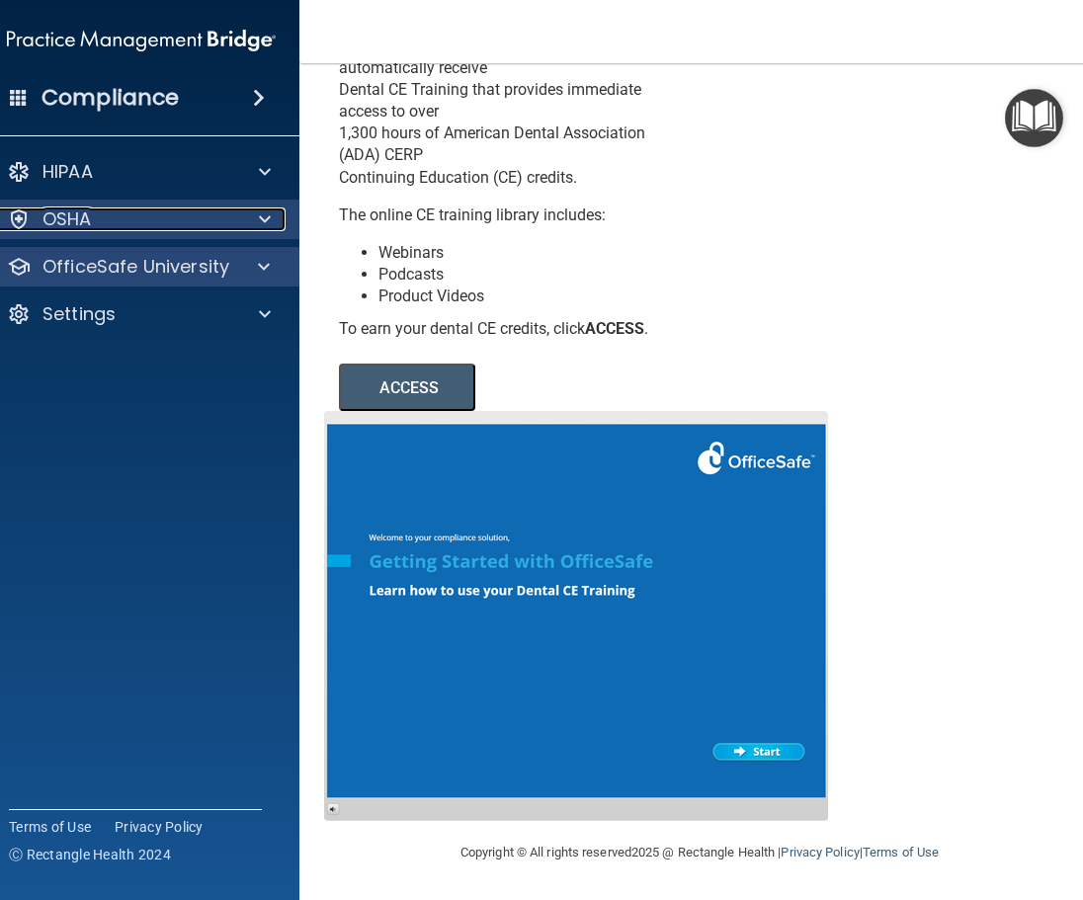
click at [79, 226] on p "OSHA" at bounding box center [66, 219] width 49 height 24
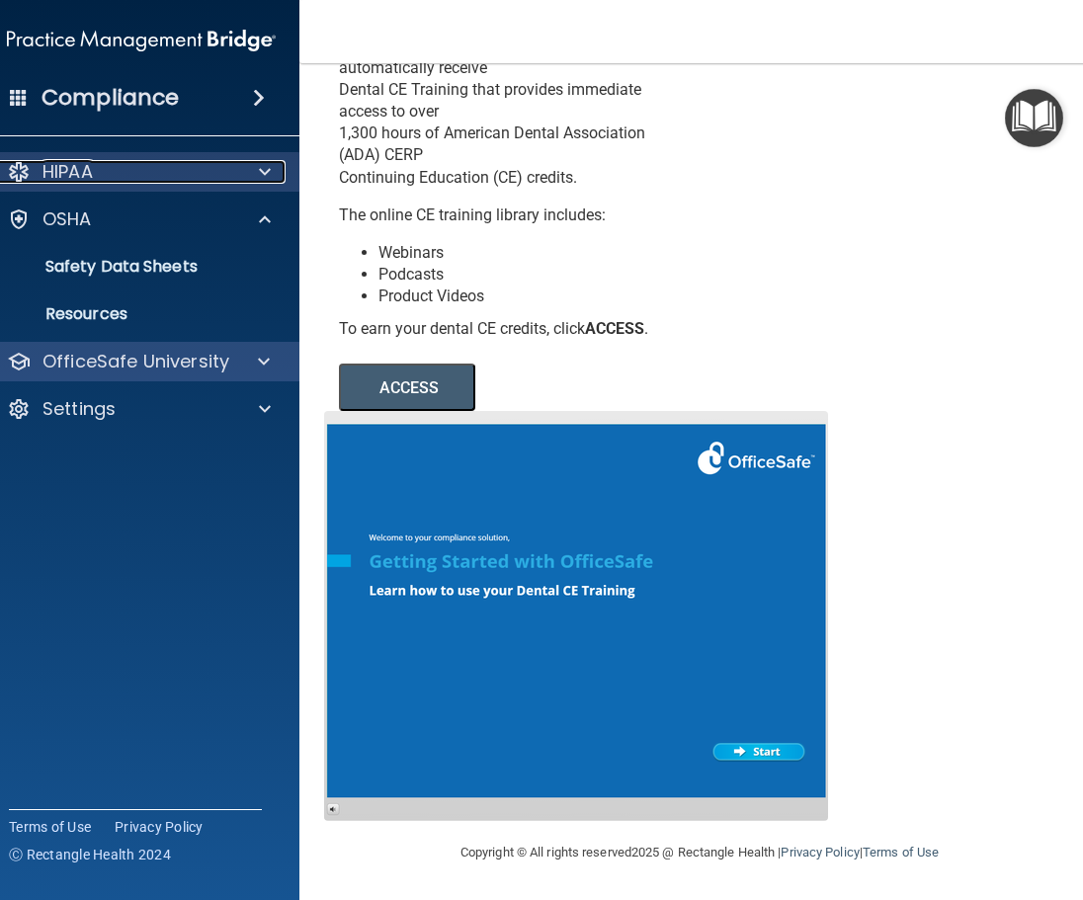
click at [90, 172] on div "HIPAA" at bounding box center [114, 172] width 245 height 24
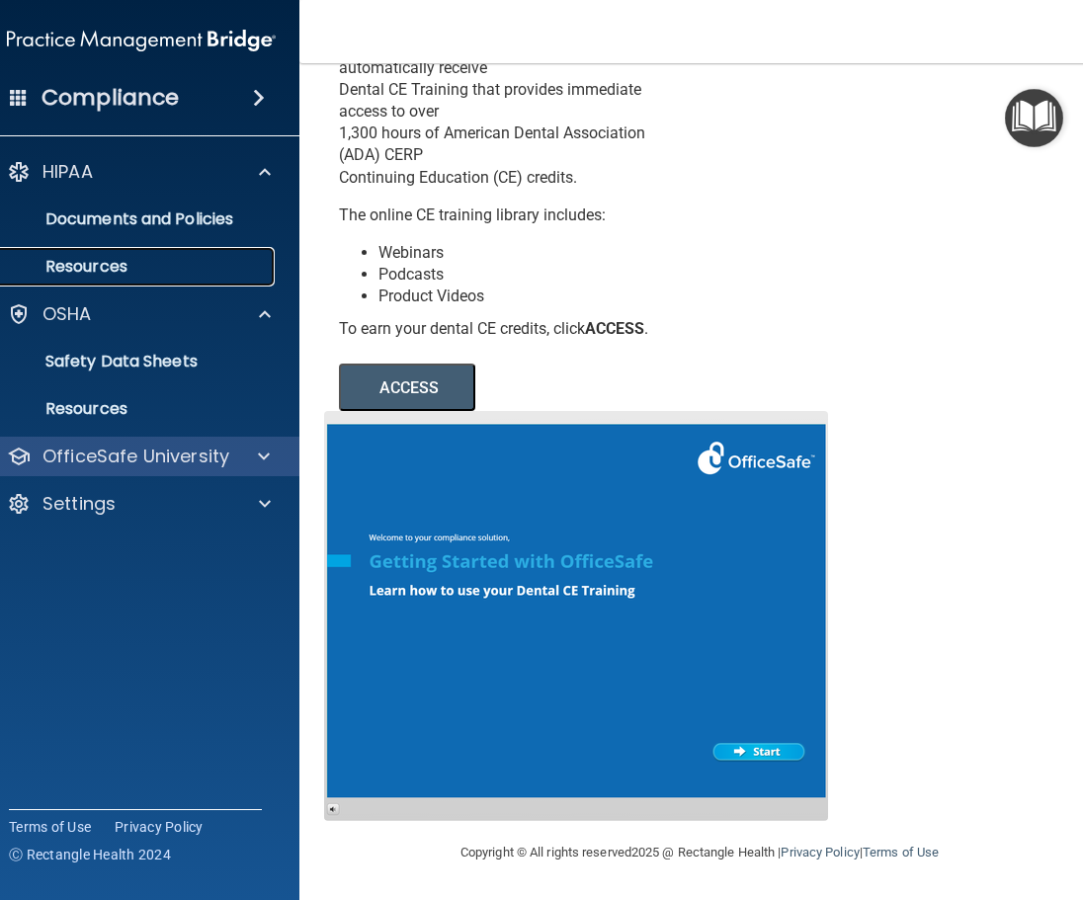
click at [150, 271] on p "Resources" at bounding box center [131, 267] width 270 height 20
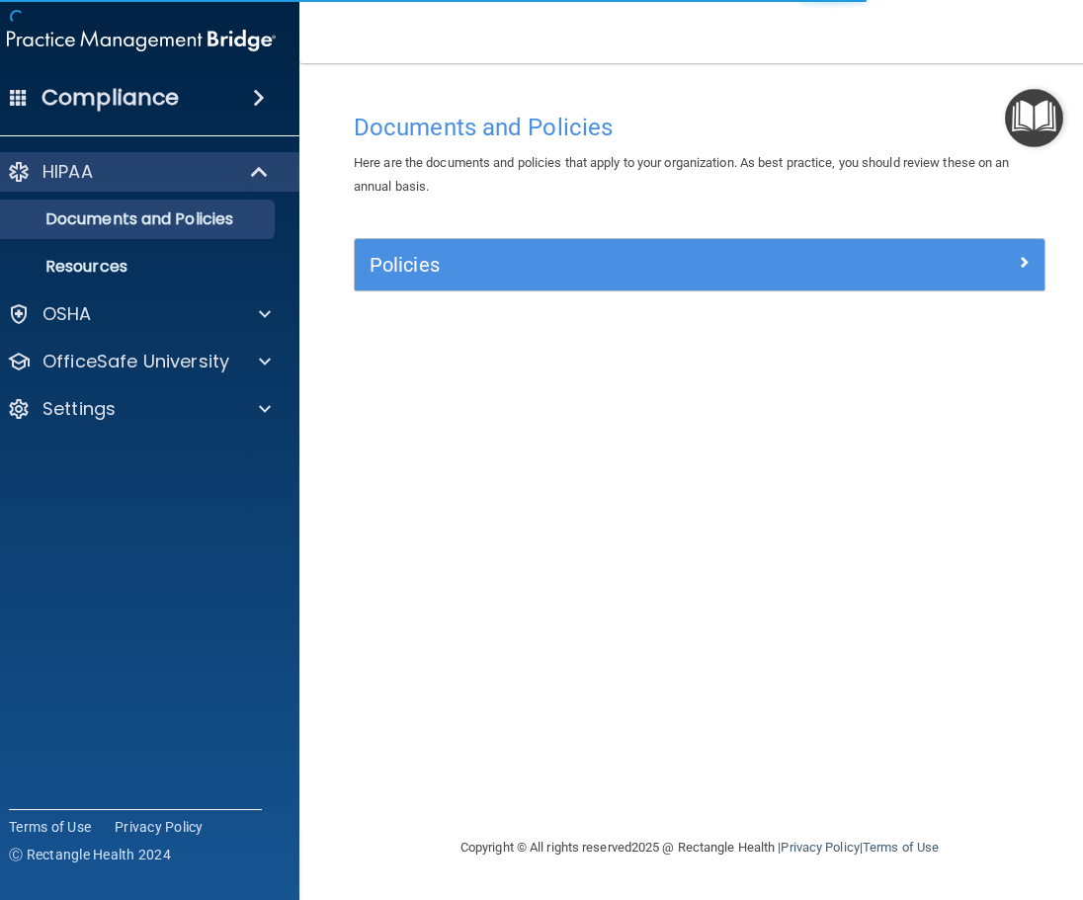
click at [104, 105] on h4 "Compliance" at bounding box center [109, 98] width 137 height 28
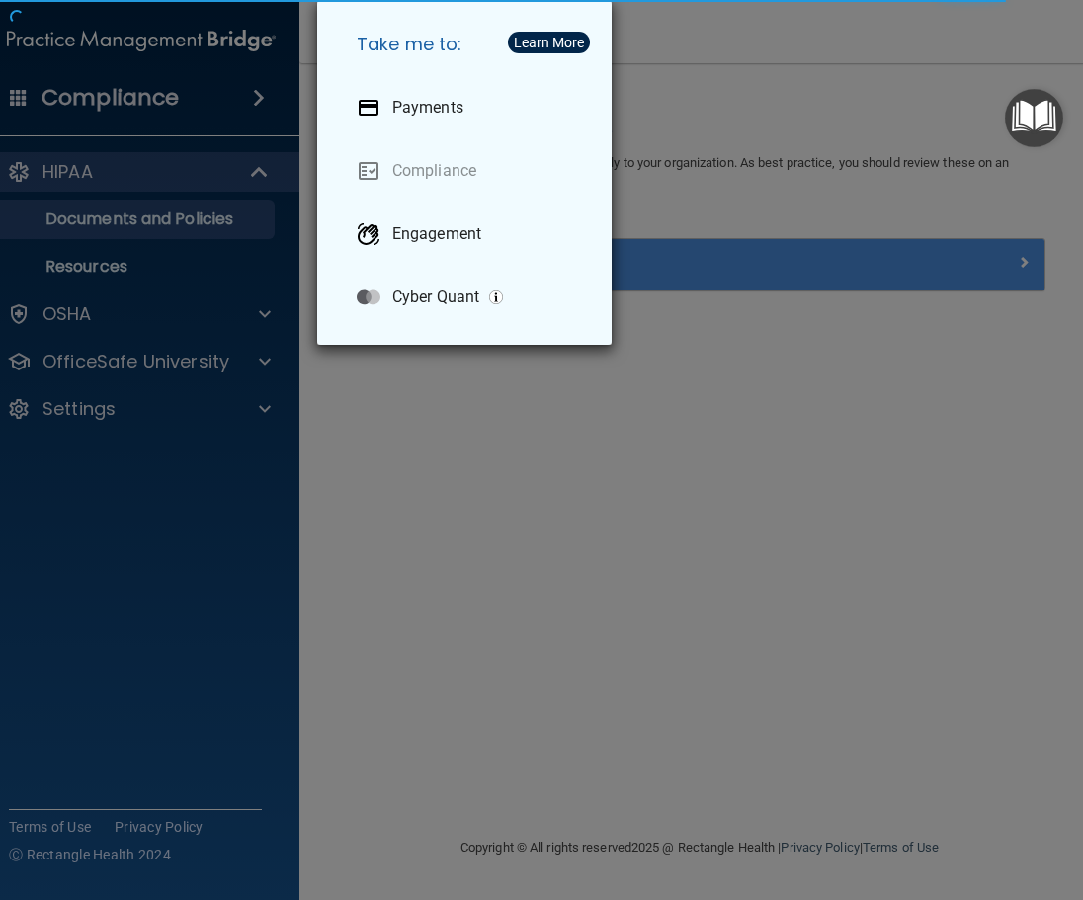
click at [491, 480] on div "Take me to: Payments Compliance Engagement Cyber Quant" at bounding box center [541, 450] width 1083 height 900
